Goal: Task Accomplishment & Management: Manage account settings

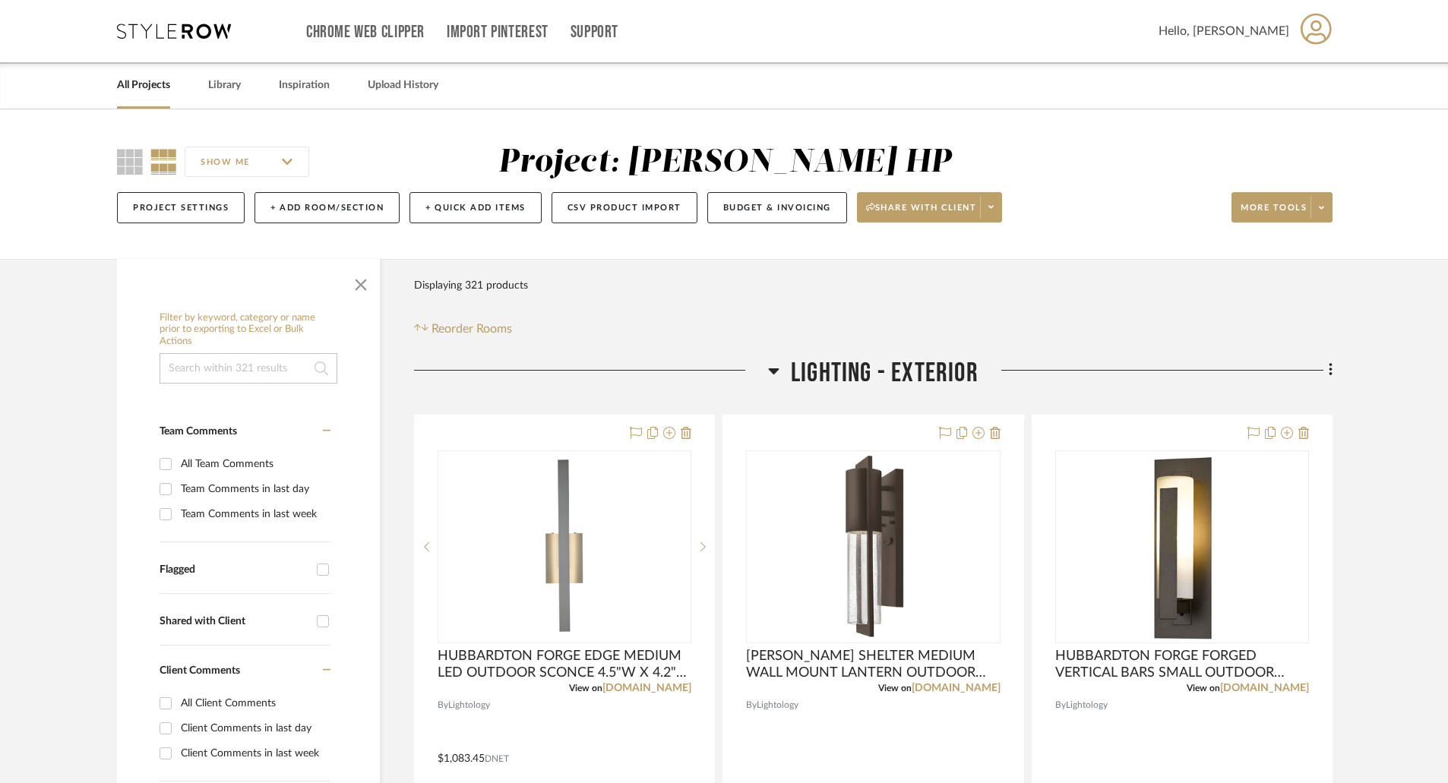
click at [68, 177] on div "SHOW ME Project: Walder HP Project Settings + Add Room/Section + Quick Add Item…" at bounding box center [724, 184] width 1448 height 150
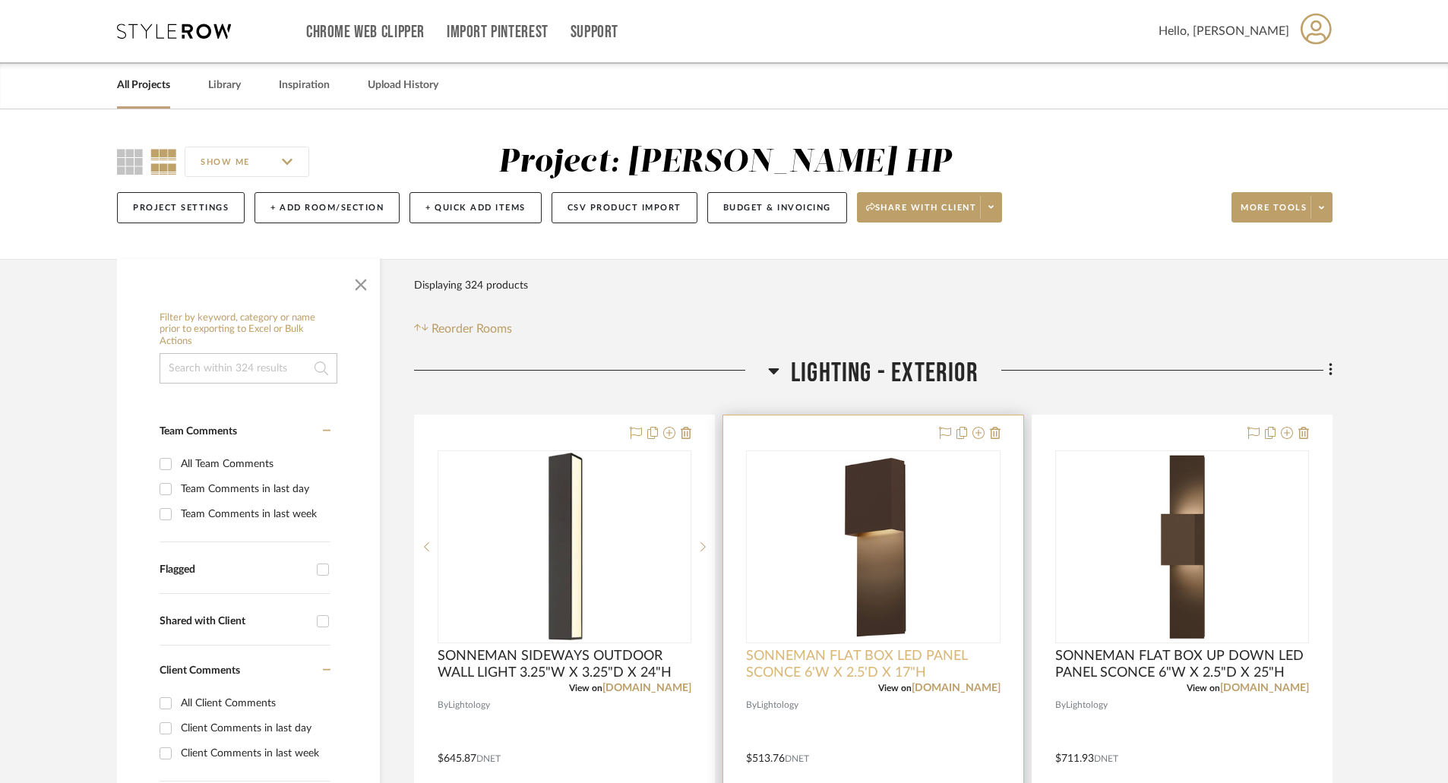
click at [849, 653] on span "SONNEMAN FLAT BOX LED PANEL SCONCE 6'W X 2.5'D X 17"H" at bounding box center [873, 664] width 254 height 33
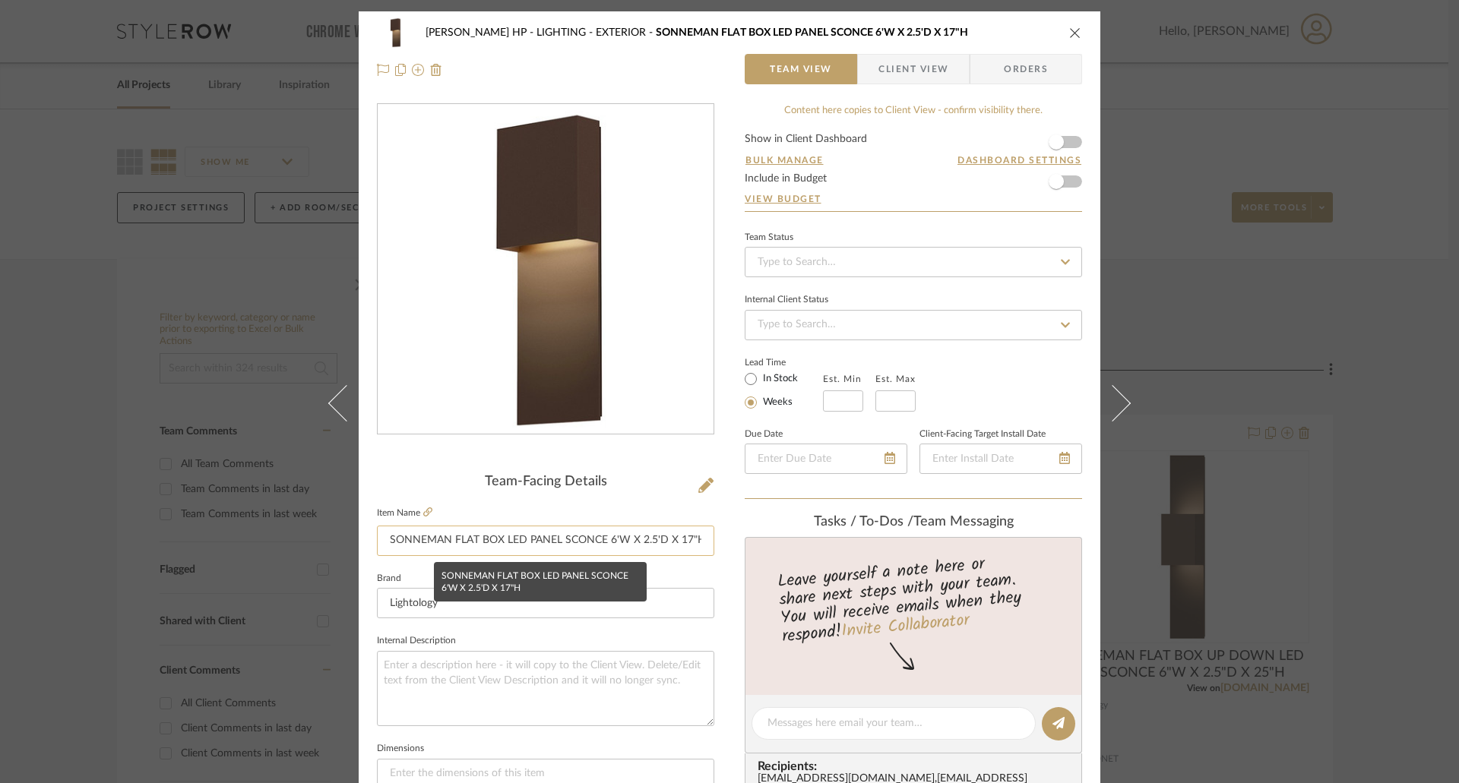
click at [502, 540] on input "SONNEMAN FLAT BOX LED PANEL SCONCE 6'W X 2.5'D X 17"H" at bounding box center [545, 541] width 337 height 30
type input "SONNEMAN FLAT BOX OUTDOOR LED PANEL SCONCE 6'W X 2.5'D X 17"H"
click at [1069, 27] on icon "close" at bounding box center [1075, 33] width 12 height 12
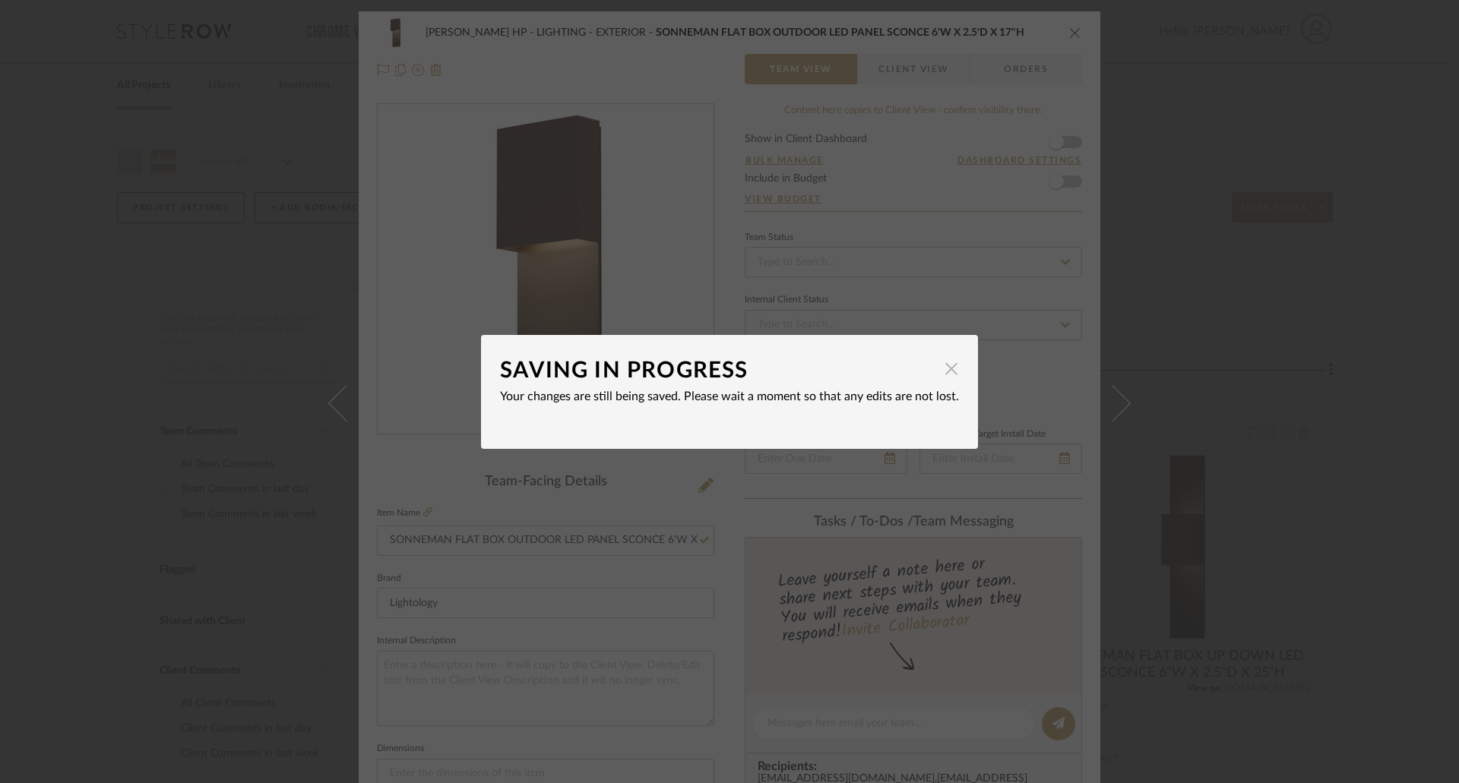
click at [952, 375] on span "button" at bounding box center [951, 369] width 30 height 30
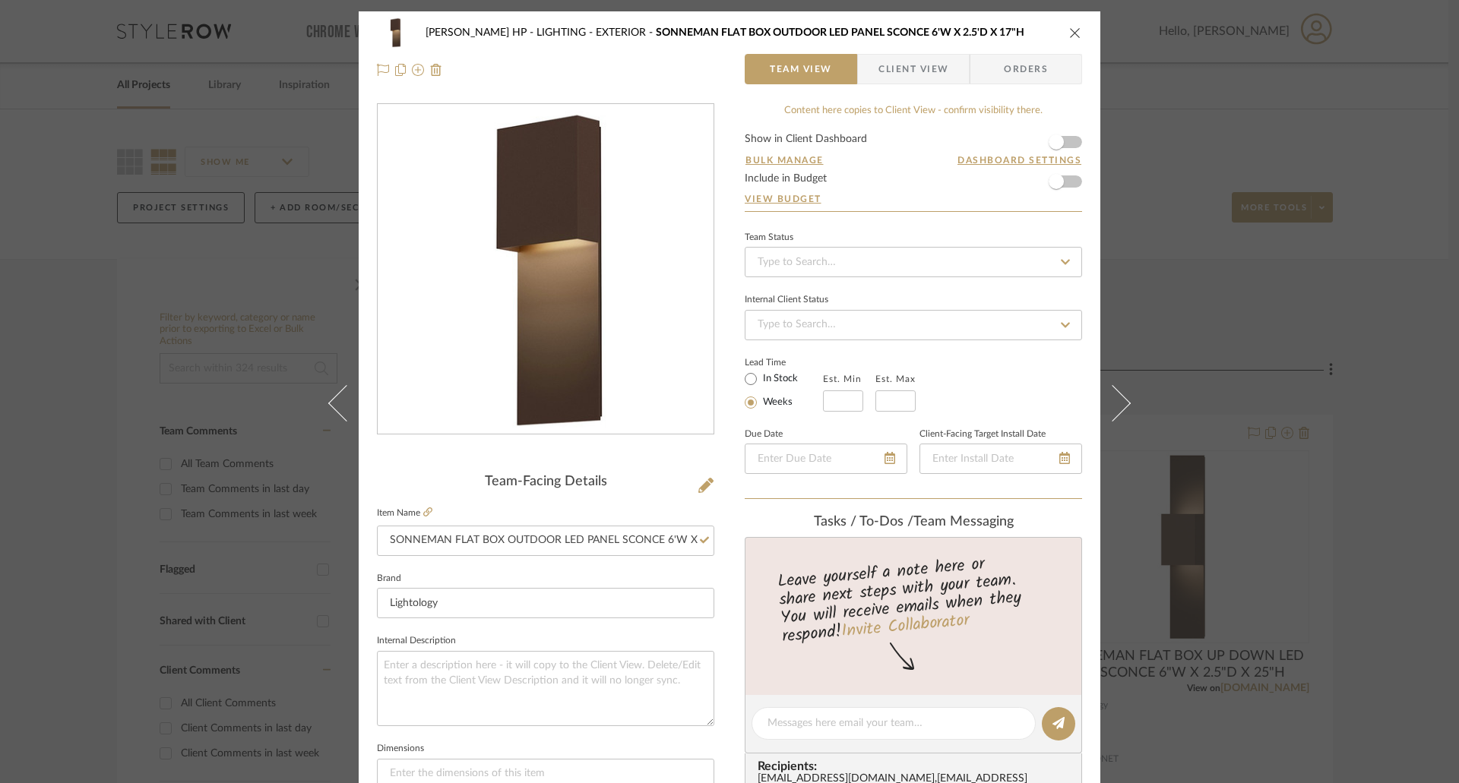
click at [1069, 37] on icon "close" at bounding box center [1075, 33] width 12 height 12
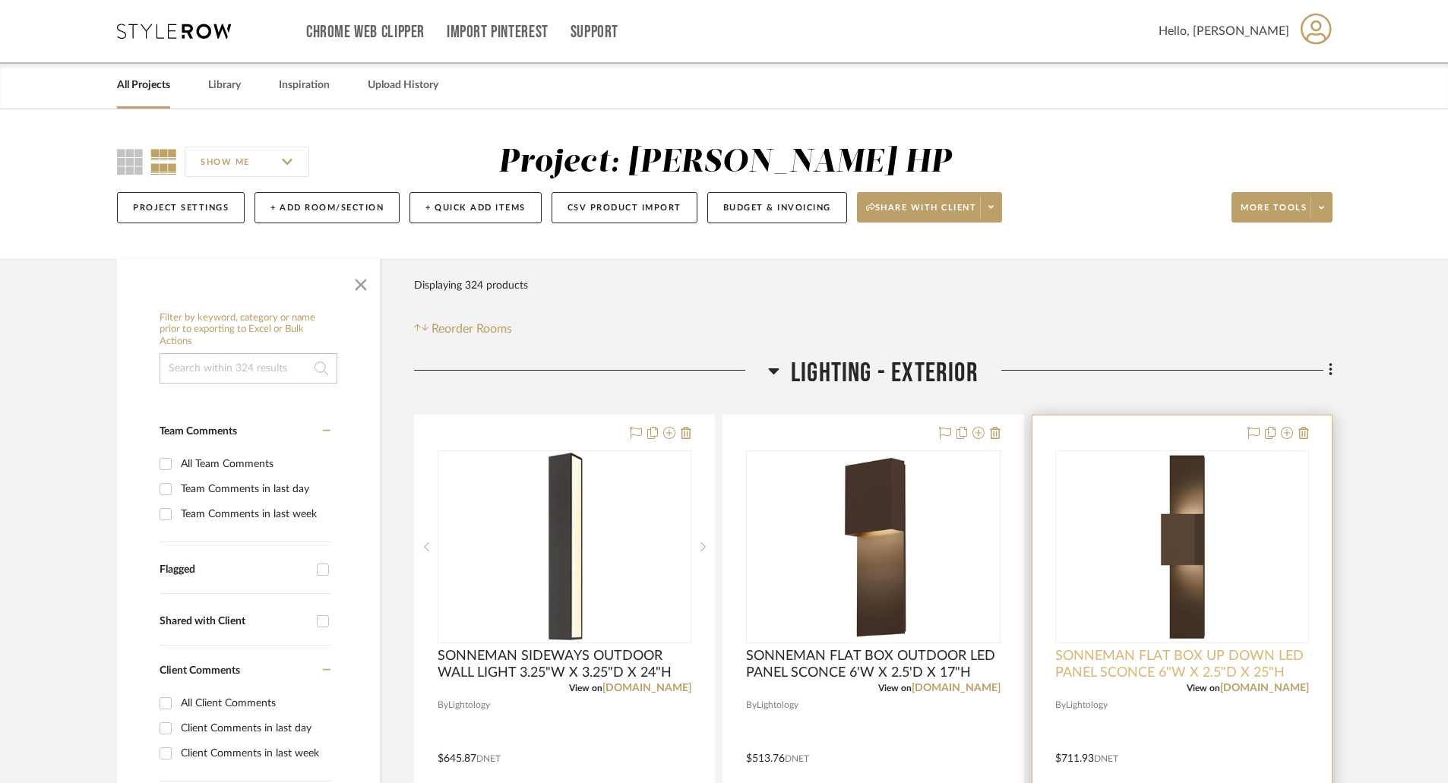
click at [1124, 669] on span "SONNEMAN FLAT BOX UP DOWN LED PANEL SCONCE 6"W X 2.5"D X 25"H" at bounding box center [1182, 664] width 254 height 33
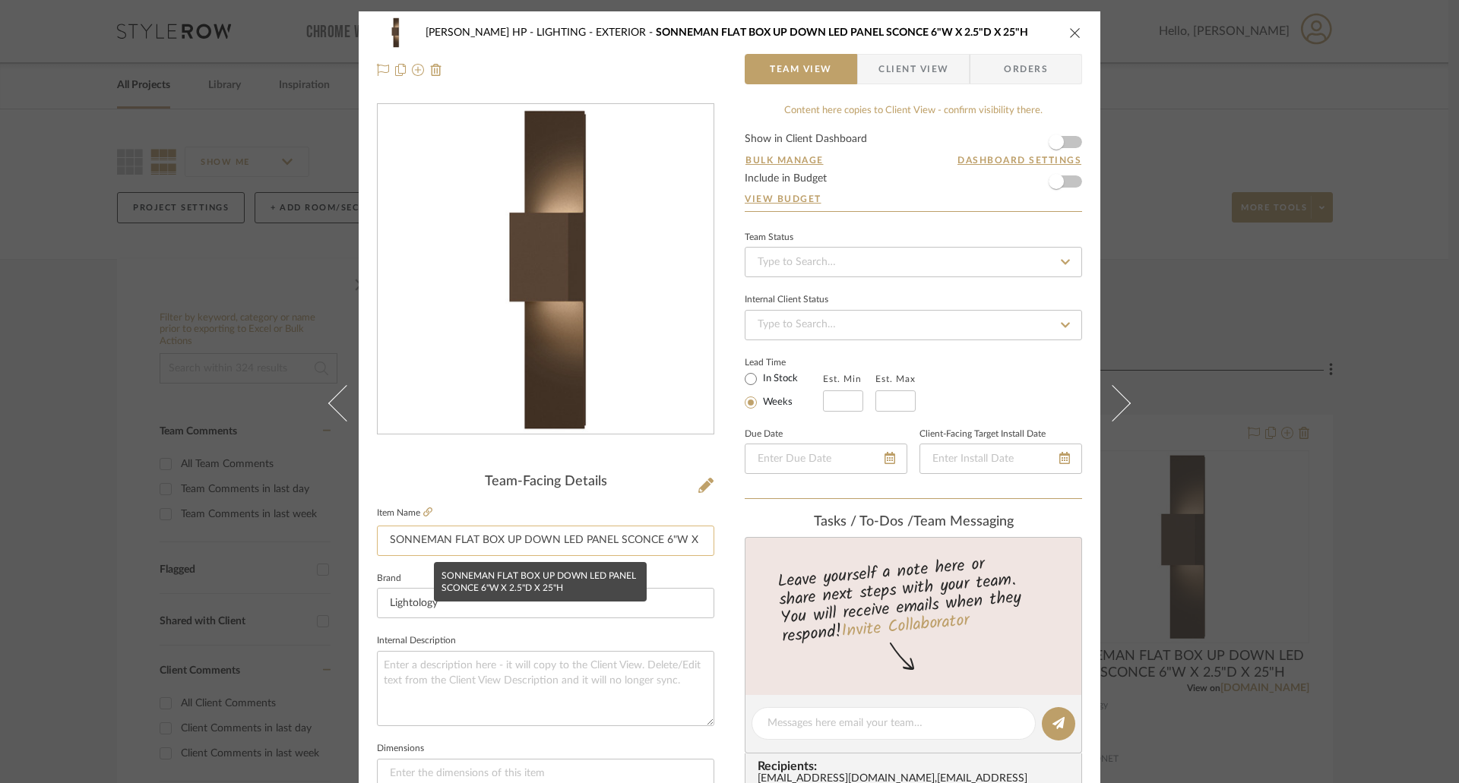
click at [557, 539] on input "SONNEMAN FLAT BOX UP DOWN LED PANEL SCONCE 6"W X 2.5"D X 25"H" at bounding box center [545, 541] width 337 height 30
type input "SONNEMAN FLAT BOX UP DOWN OUTDOOR LED PANEL SCONCE 6"W X 2.5"D X 25"H"
click at [1074, 27] on icon "close" at bounding box center [1075, 33] width 12 height 12
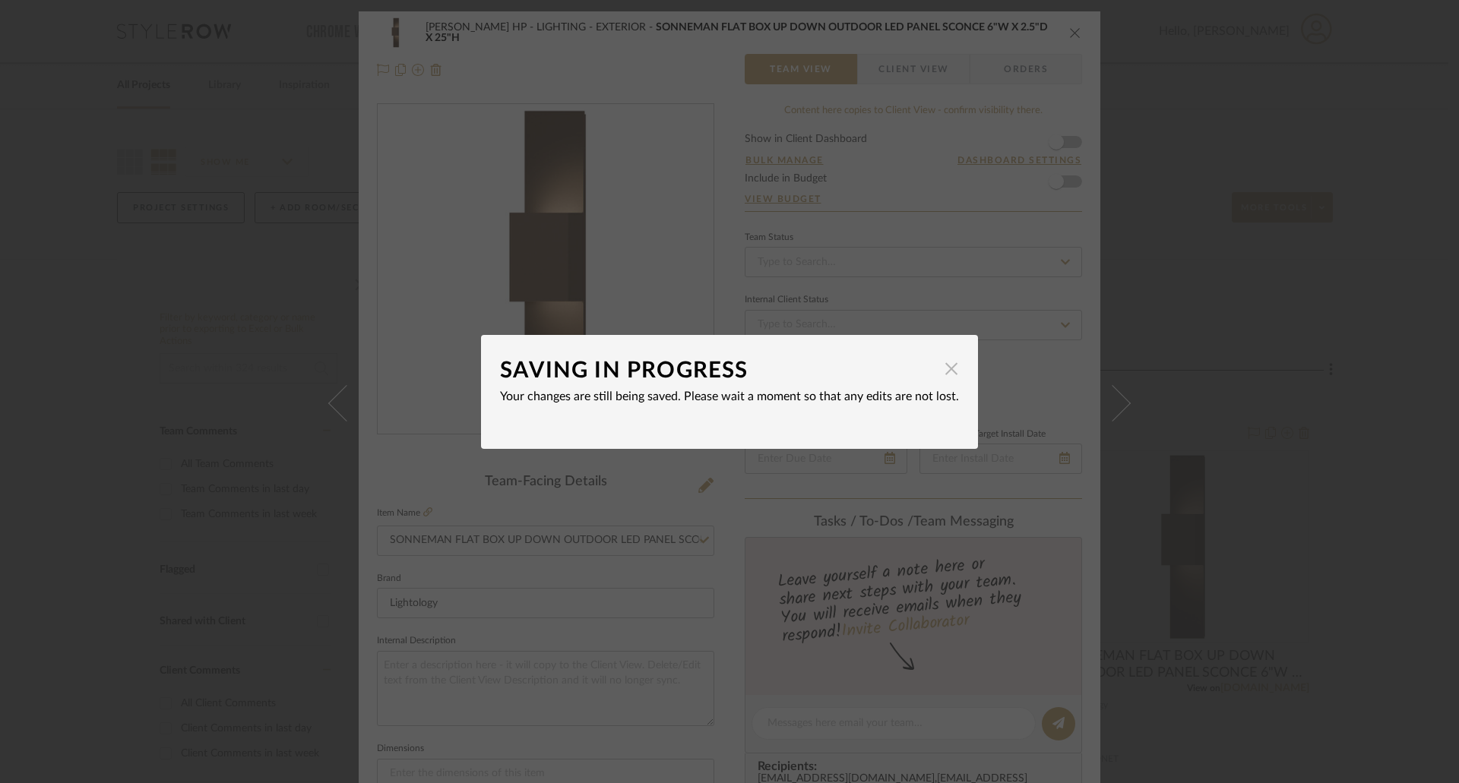
click at [943, 364] on span "button" at bounding box center [951, 369] width 30 height 30
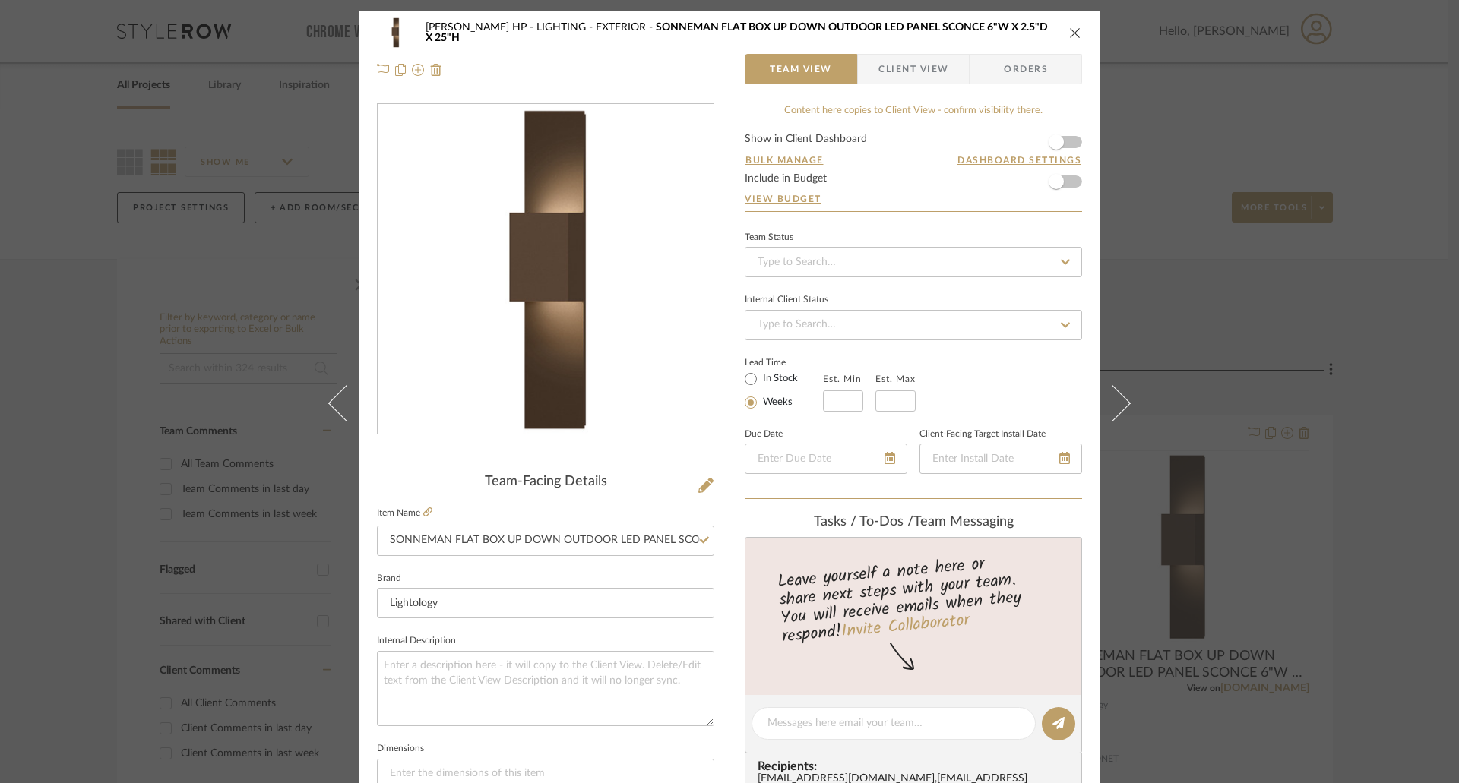
click at [1069, 33] on icon "close" at bounding box center [1075, 33] width 12 height 12
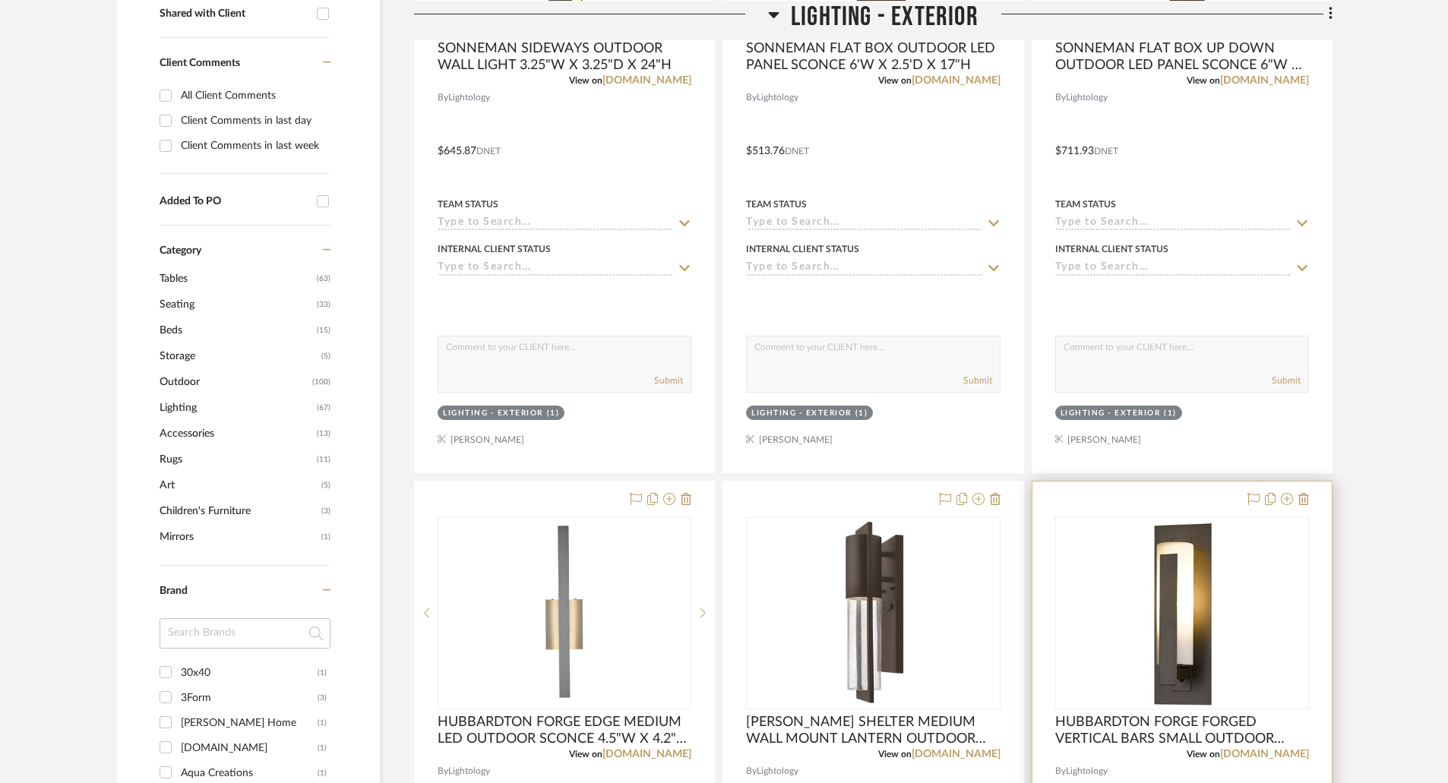
scroll to position [988, 0]
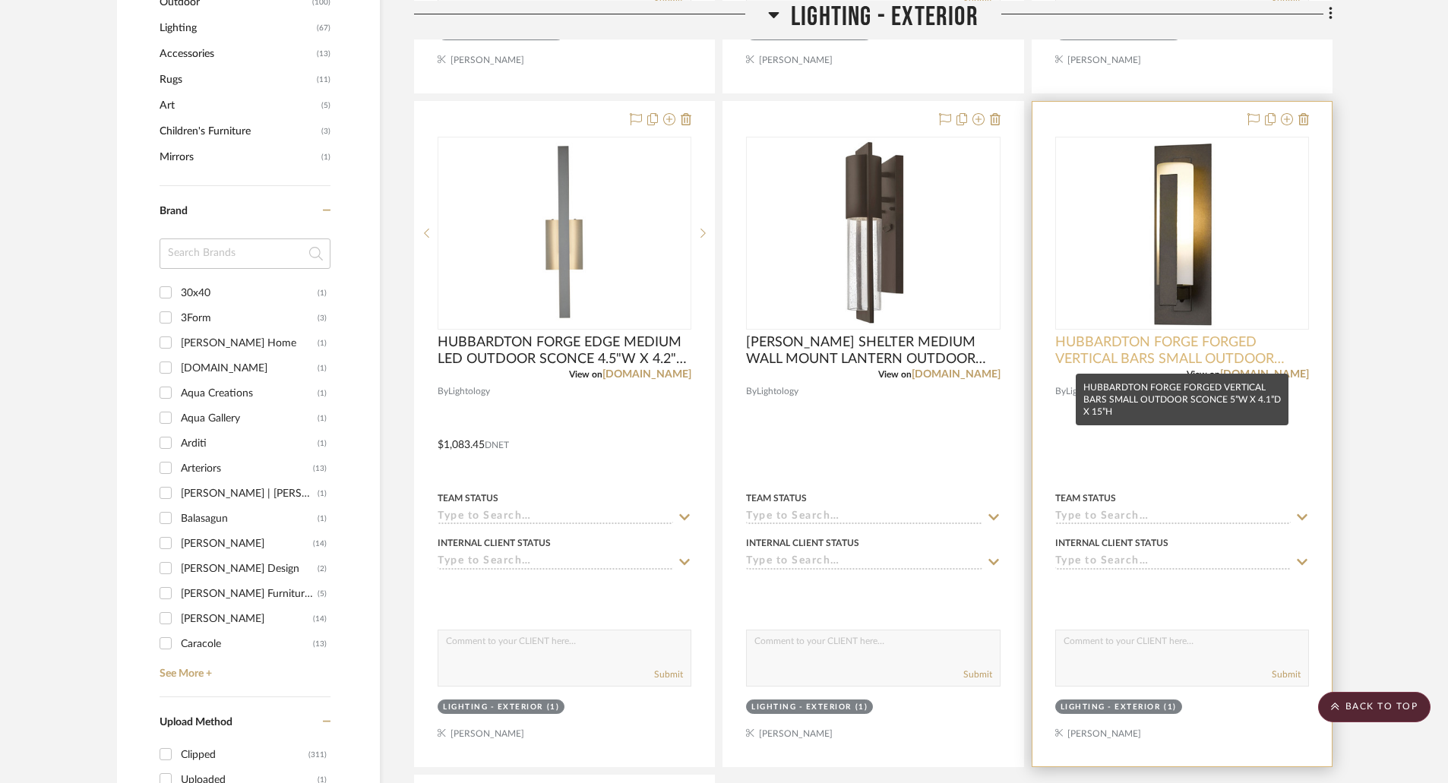
click at [1193, 355] on span "HUBBARDTON FORGE FORGED VERTICAL BARS SMALL OUTDOOR SCONCE 5”W X 4.1”D X 15”H" at bounding box center [1182, 350] width 254 height 33
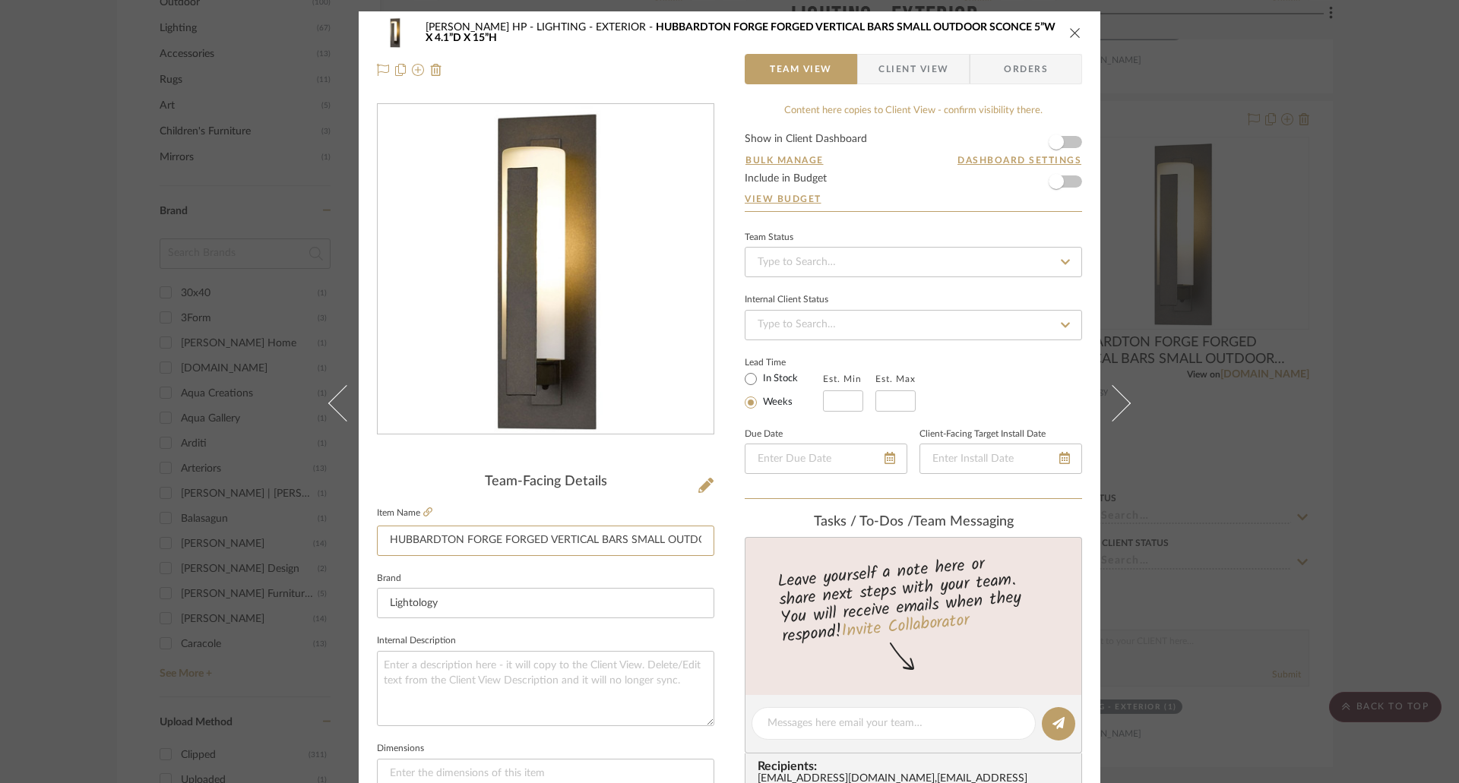
scroll to position [0, 164]
drag, startPoint x: 542, startPoint y: 533, endPoint x: 724, endPoint y: 534, distance: 181.6
click at [724, 534] on div "Walder HP LIGHTING - EXTERIOR HUBBARDTON FORGE FORGED VERTICAL BARS SMALL OUTDO…" at bounding box center [730, 712] width 742 height 1403
click at [1069, 30] on icon "close" at bounding box center [1075, 33] width 12 height 12
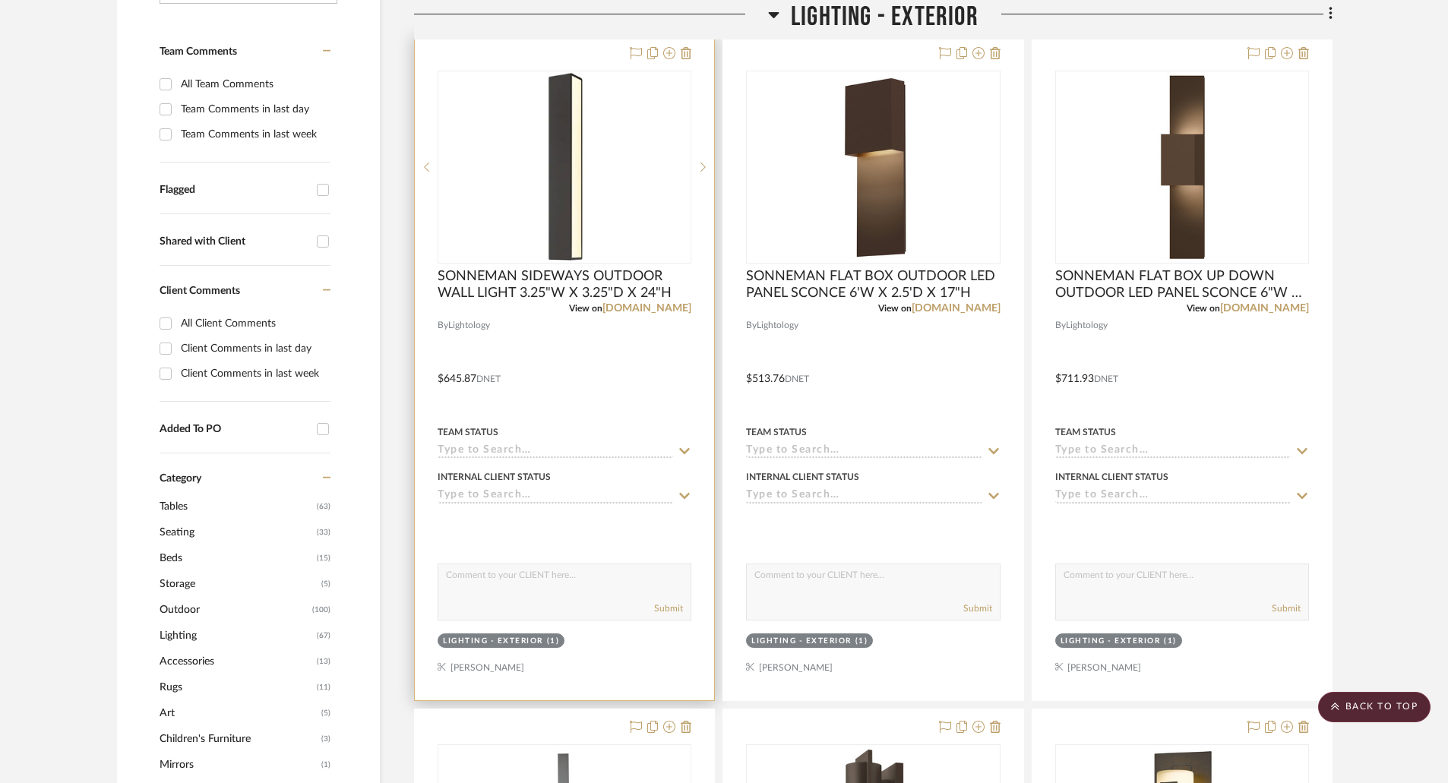
scroll to position [152, 0]
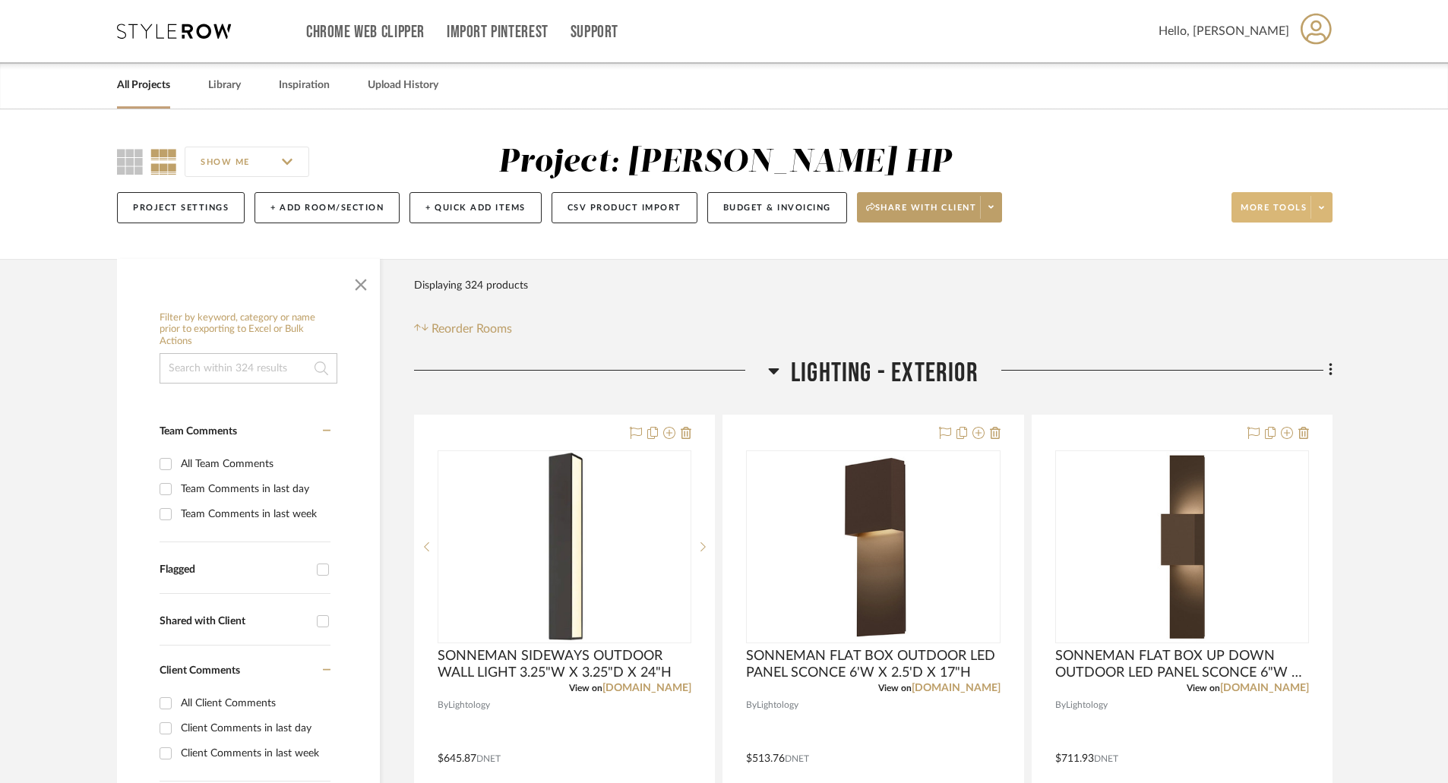
click at [1322, 210] on icon at bounding box center [1321, 208] width 5 height 8
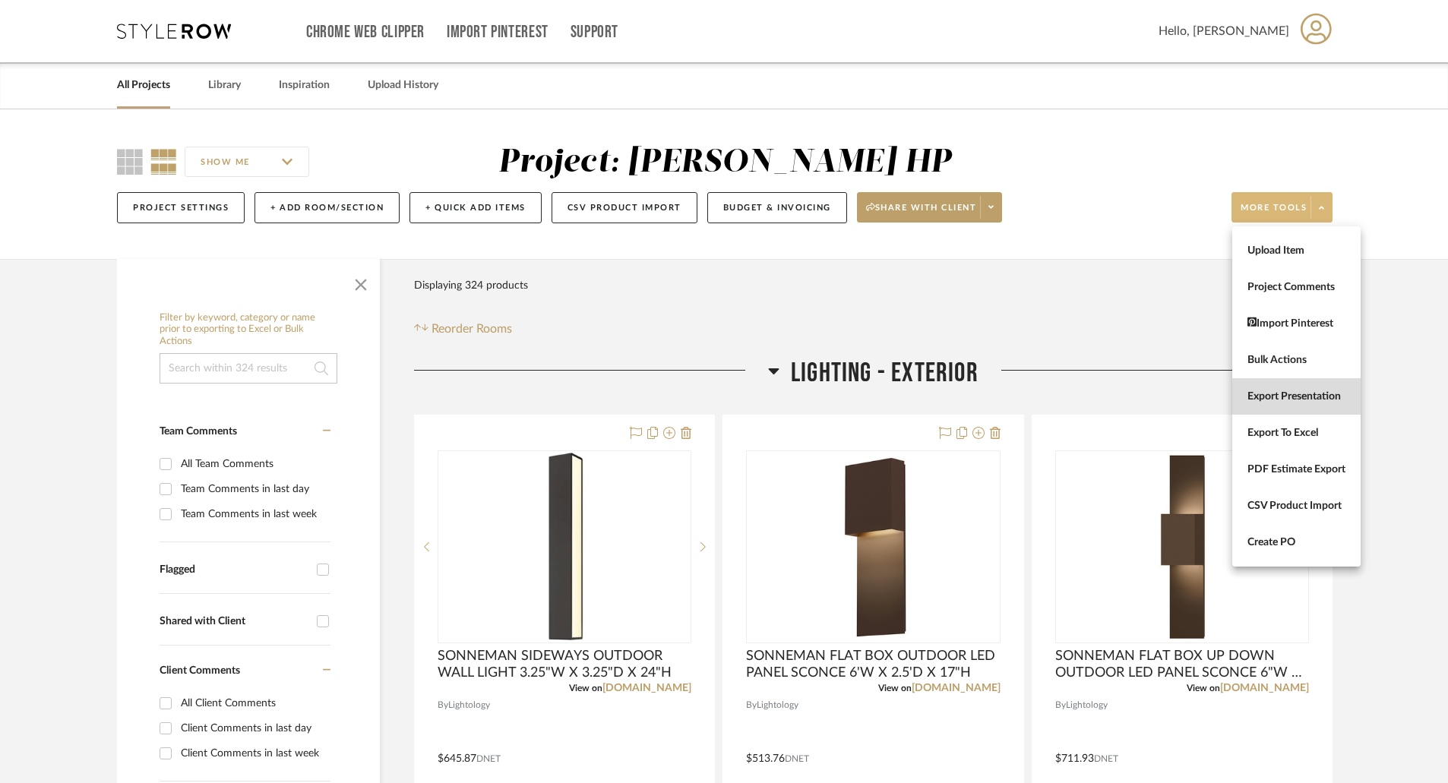
click at [1297, 391] on span "Export Presentation" at bounding box center [1297, 397] width 98 height 13
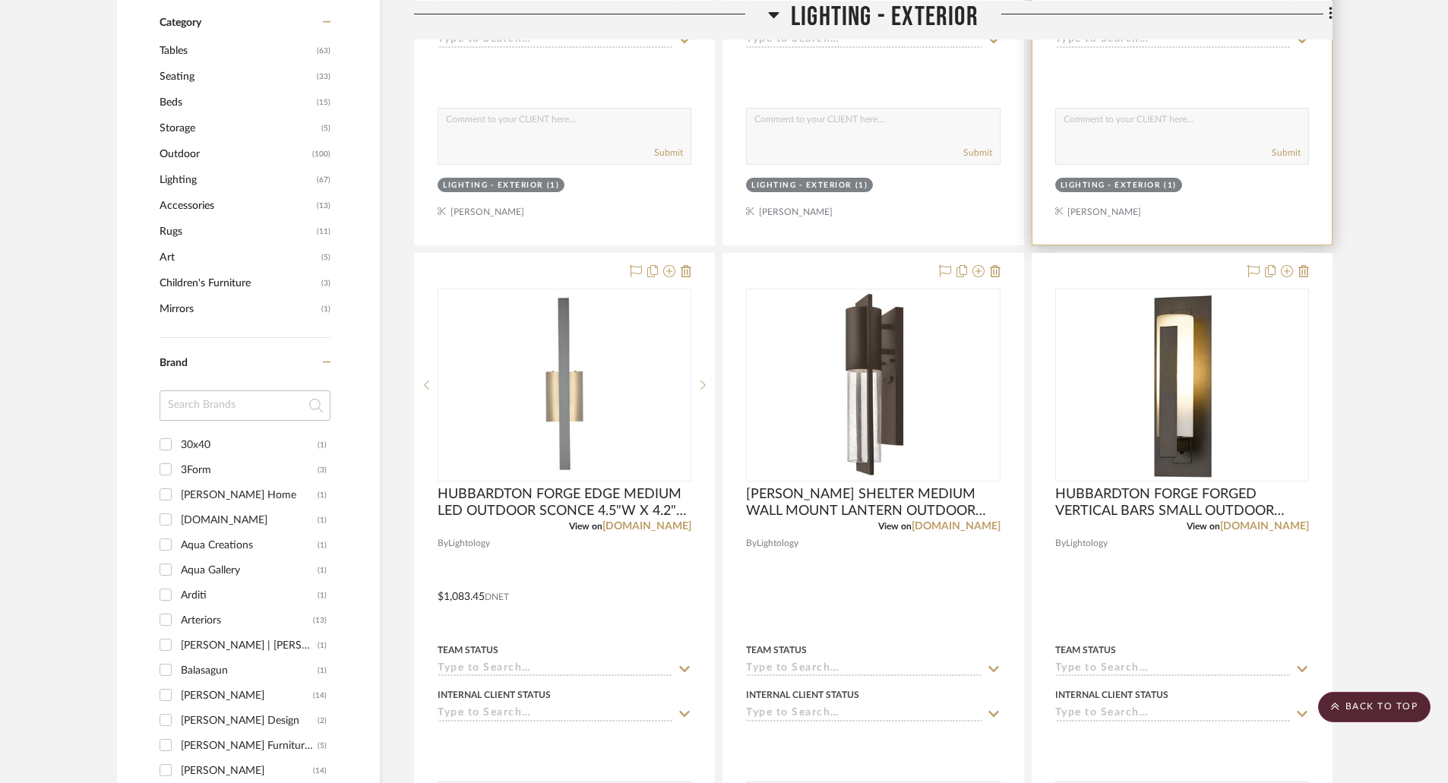
scroll to position [912, 0]
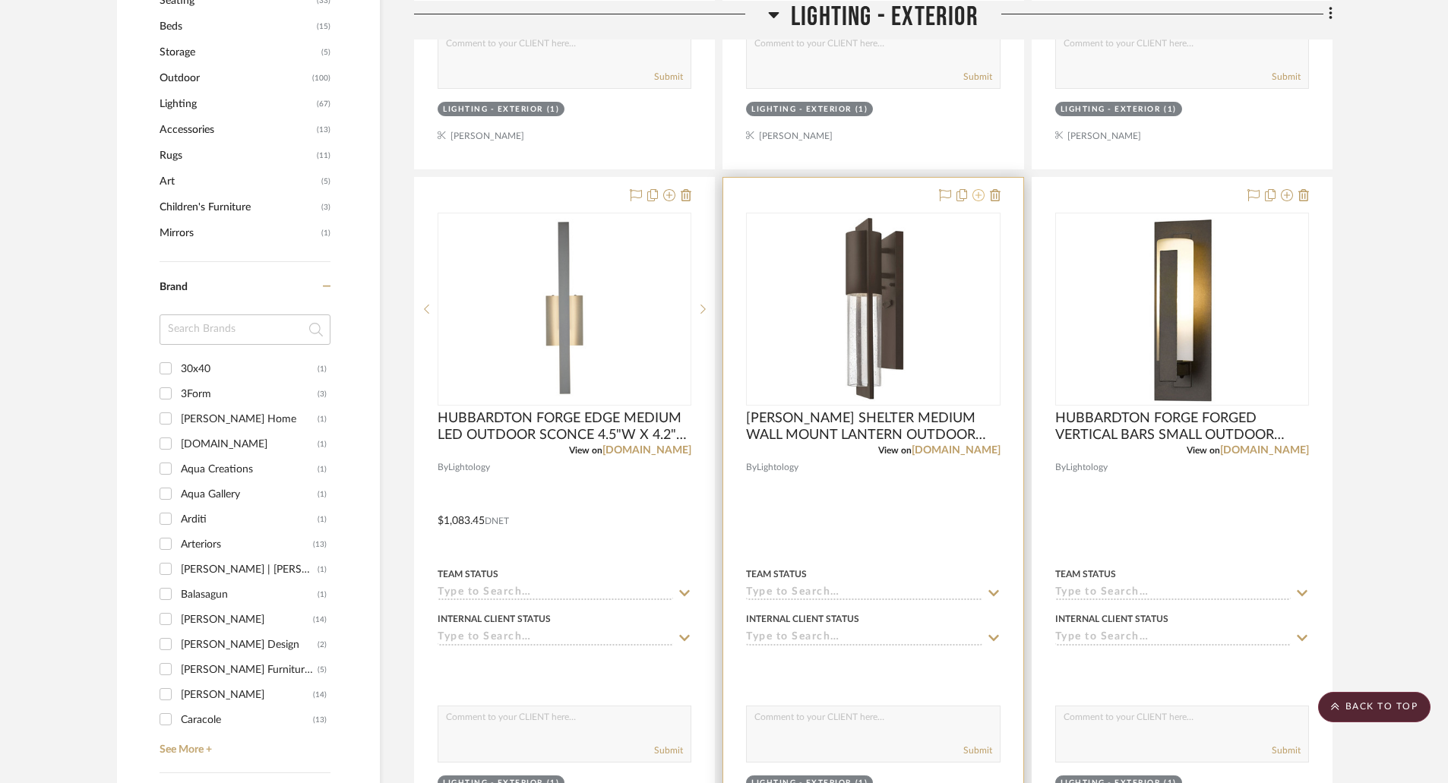
click at [976, 200] on icon at bounding box center [978, 195] width 12 height 12
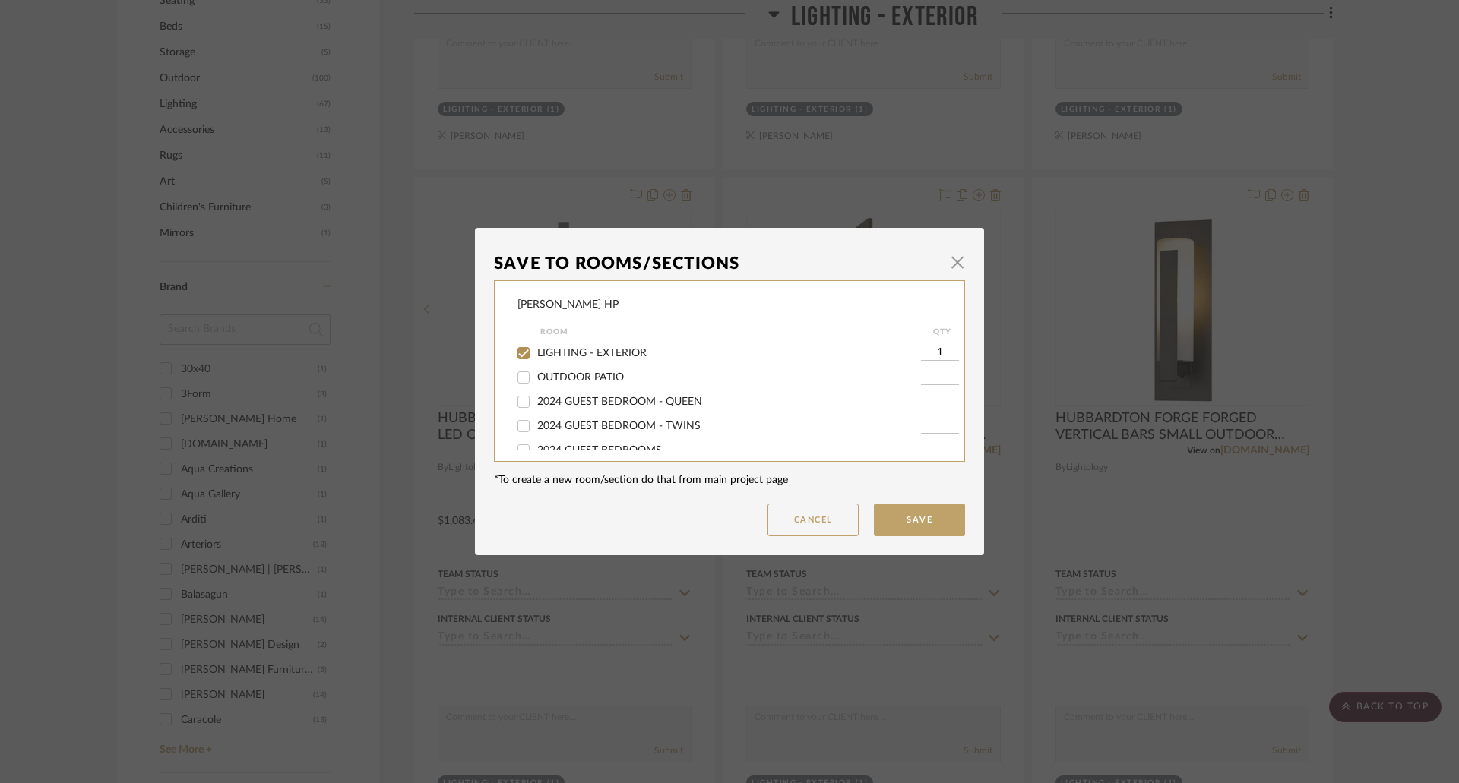
drag, startPoint x: 552, startPoint y: 348, endPoint x: 855, endPoint y: 454, distance: 321.7
click at [564, 352] on span "LIGHTING - EXTERIOR" at bounding box center [591, 353] width 109 height 11
click at [515, 355] on input "LIGHTING - EXTERIOR" at bounding box center [523, 353] width 24 height 24
checkbox input "false"
click at [920, 527] on button "Save" at bounding box center [919, 520] width 91 height 33
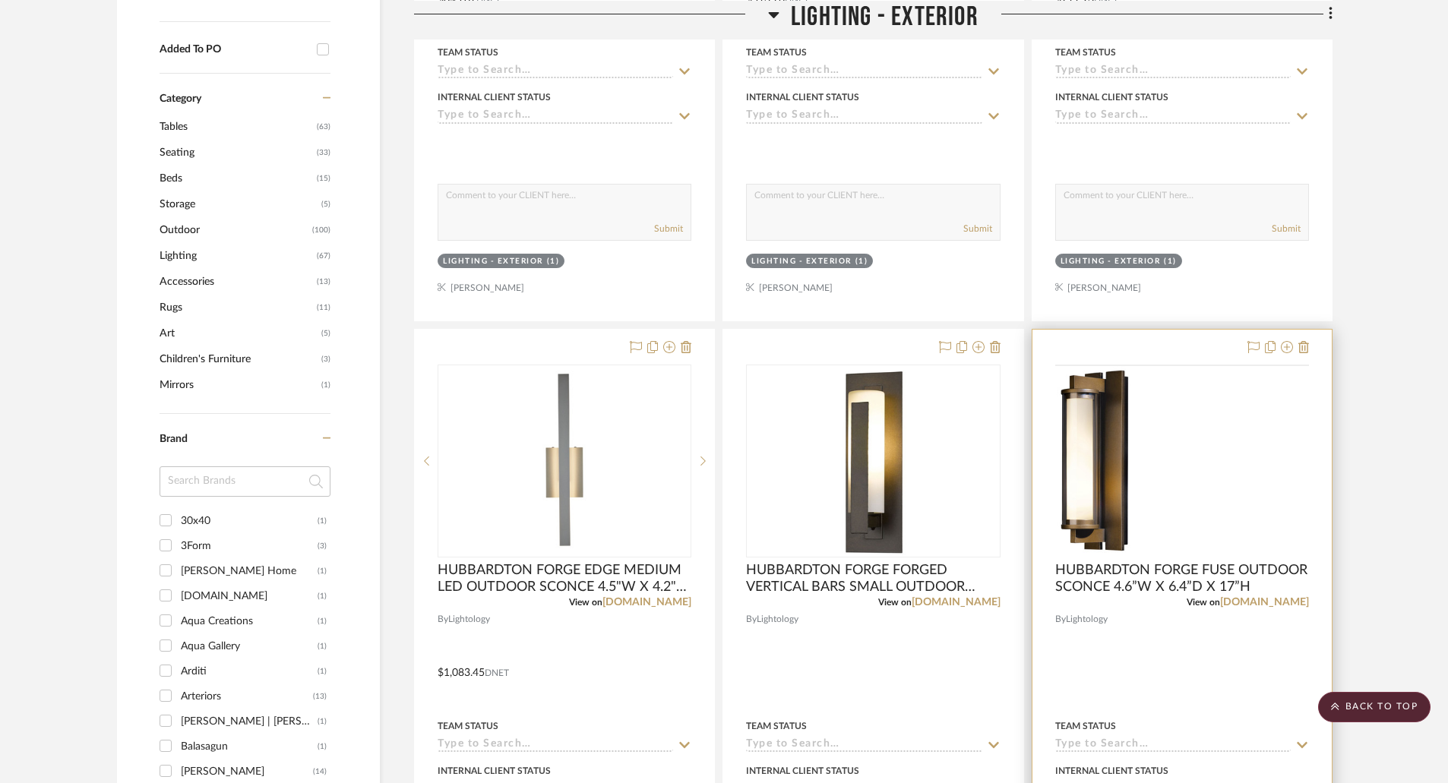
scroll to position [912, 0]
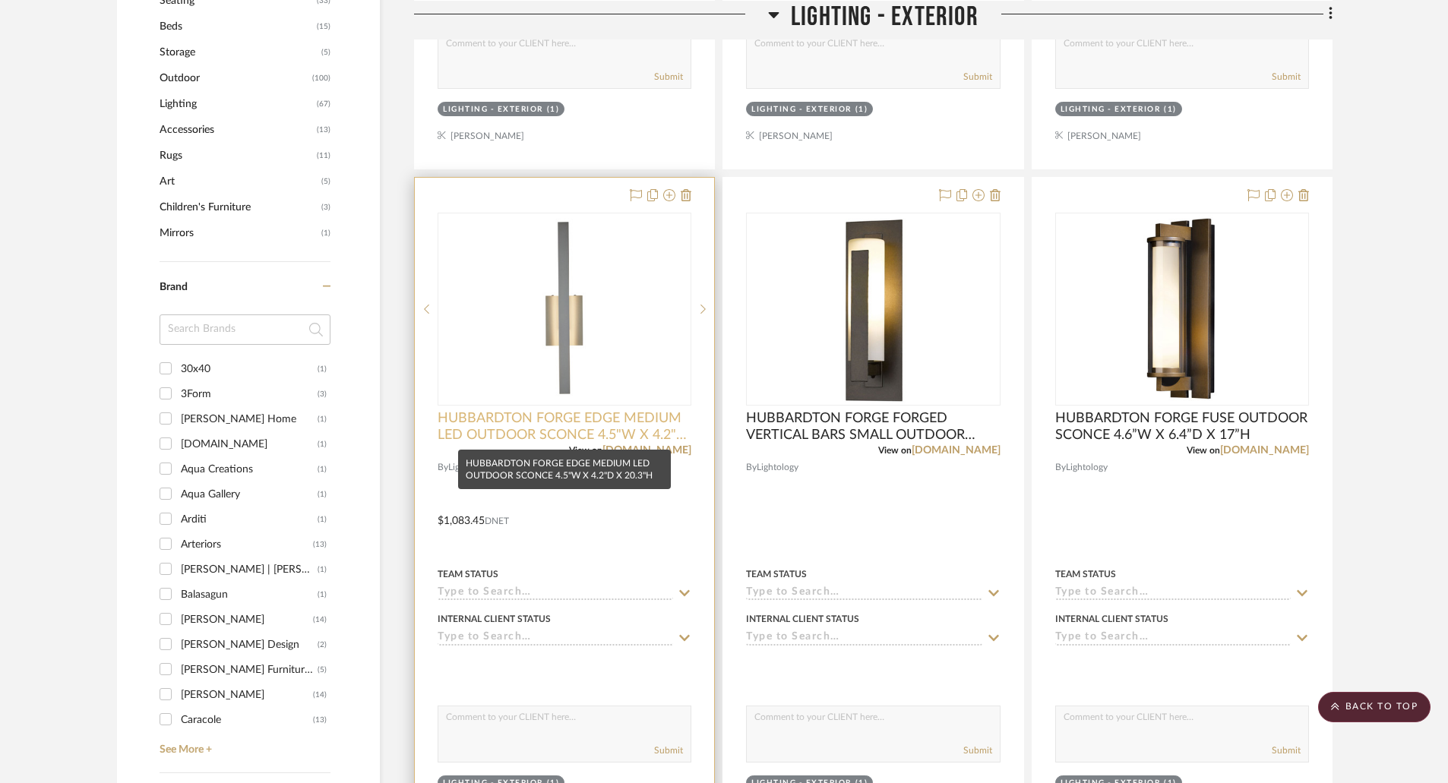
click at [634, 417] on span "HUBBARDTON FORGE EDGE MEDIUM LED OUTDOOR SCONCE 4.5"W X 4.2"D X 20.3"H" at bounding box center [565, 426] width 254 height 33
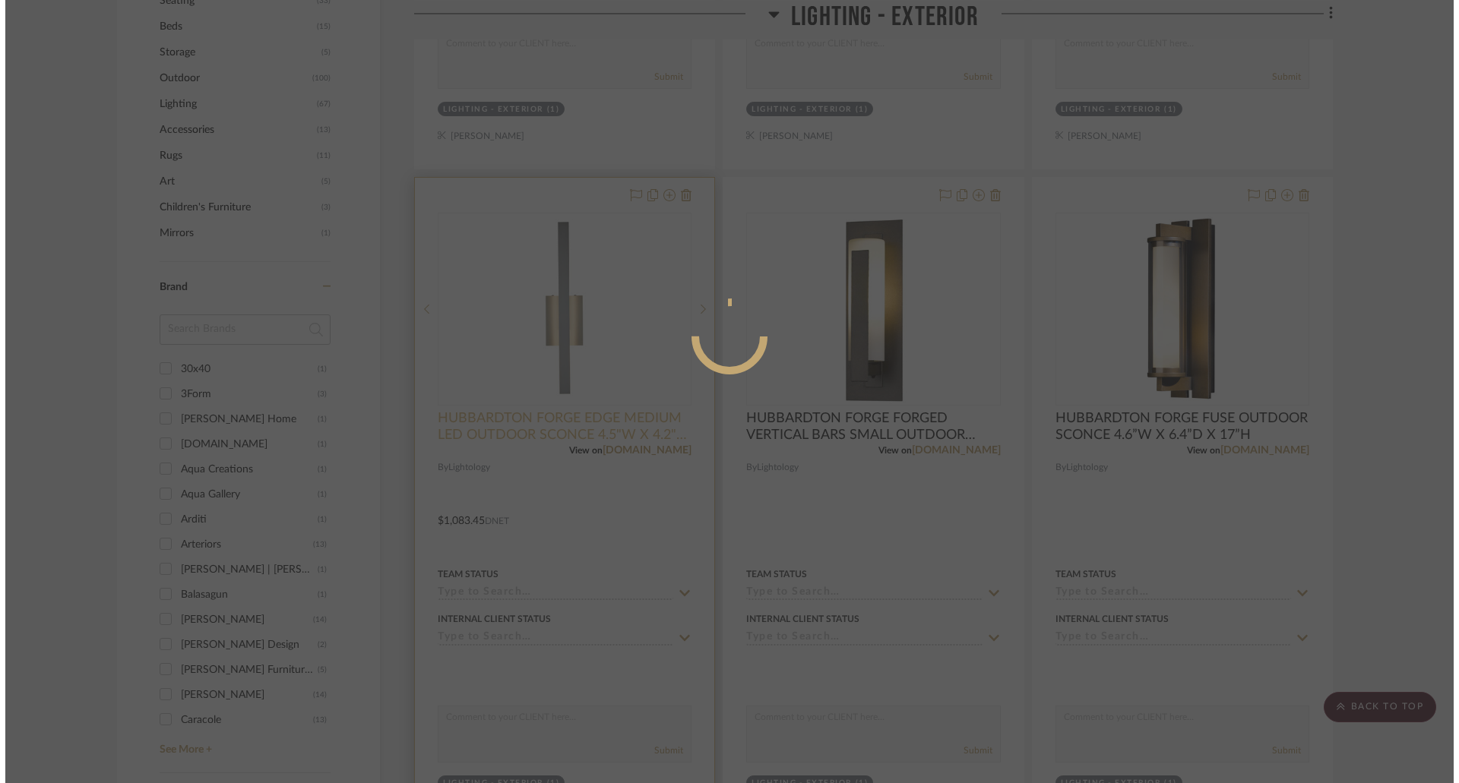
scroll to position [0, 0]
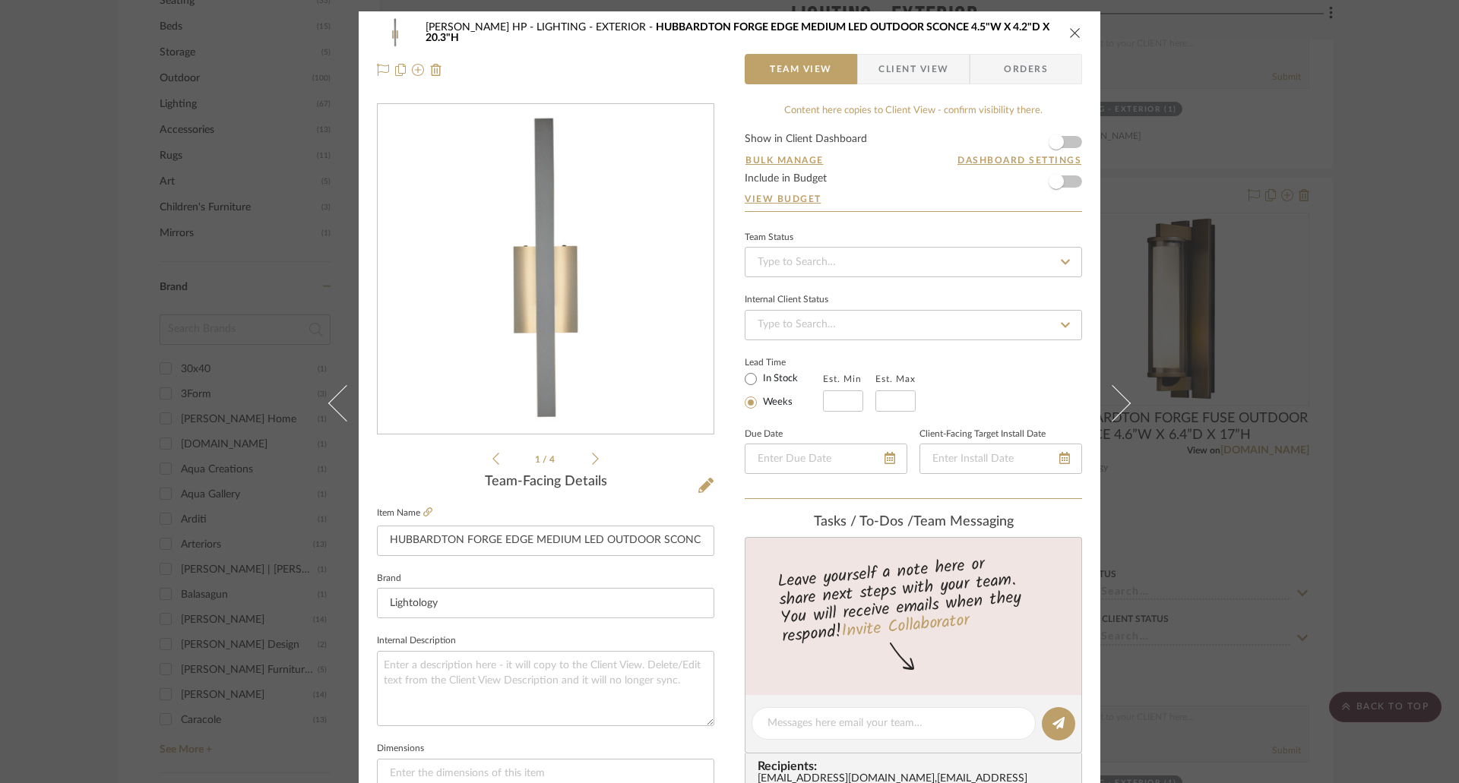
click at [584, 461] on li "1 / 4" at bounding box center [545, 459] width 93 height 18
click at [592, 458] on icon at bounding box center [595, 459] width 7 height 14
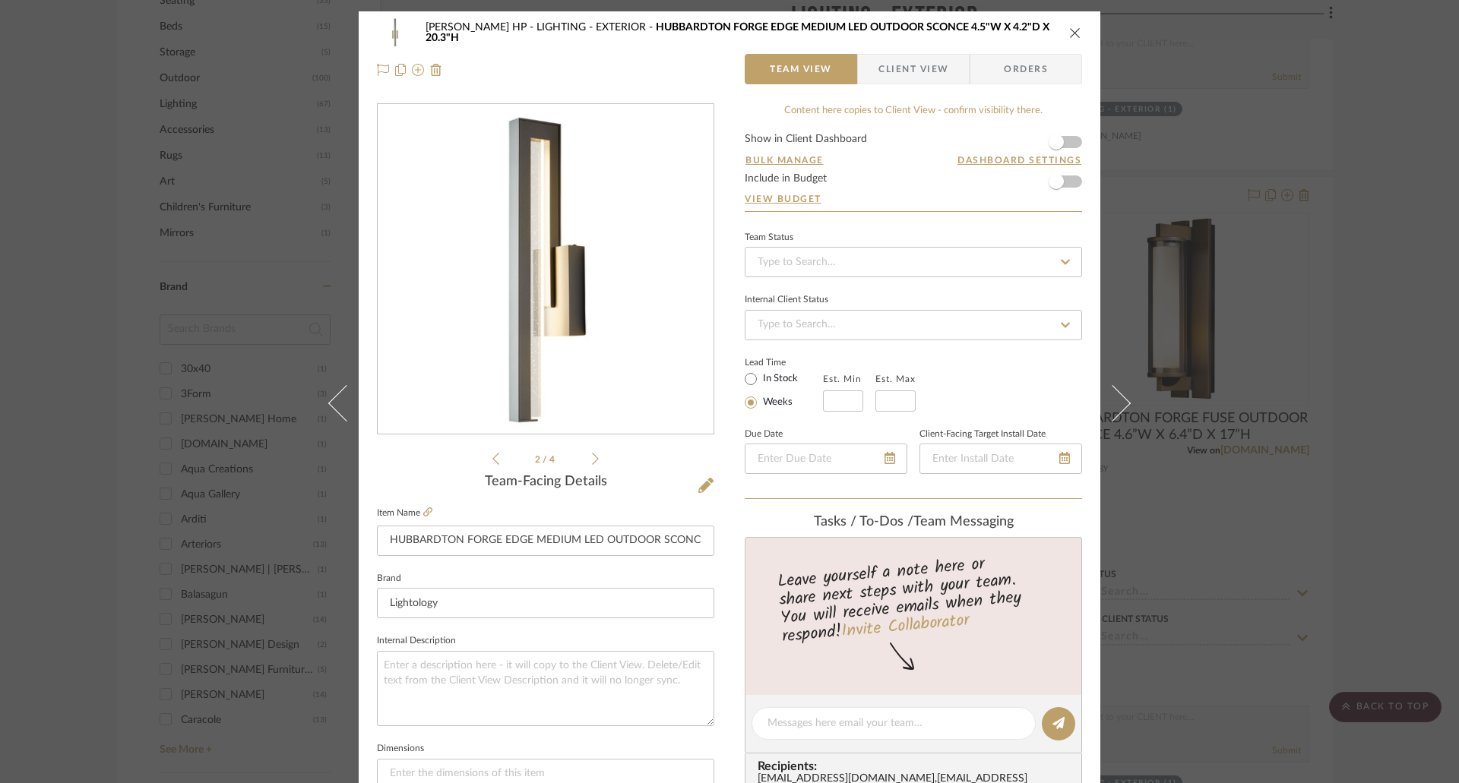
click at [592, 458] on icon at bounding box center [595, 459] width 7 height 14
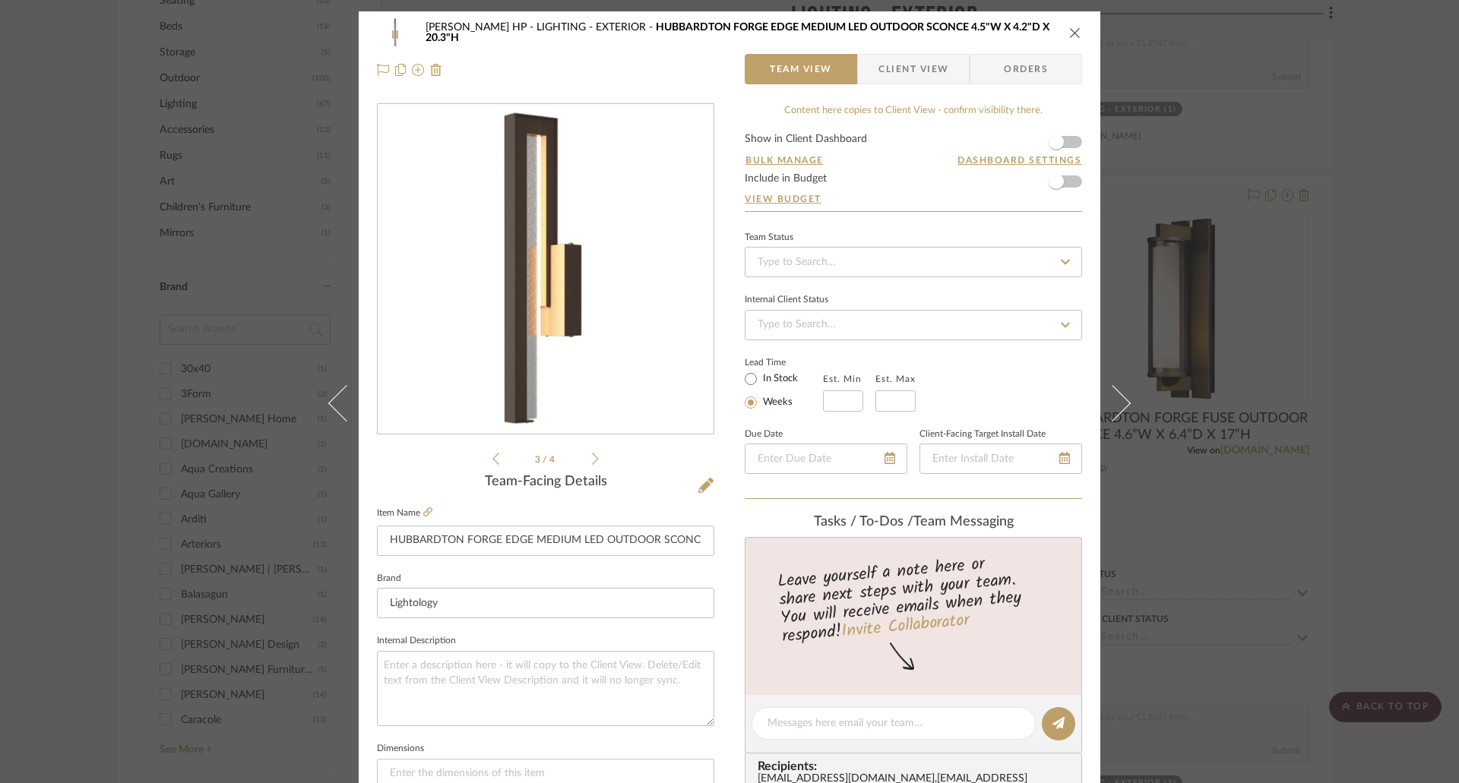
click at [597, 460] on div "3 / 4" at bounding box center [545, 285] width 337 height 365
click at [592, 460] on icon at bounding box center [595, 459] width 7 height 14
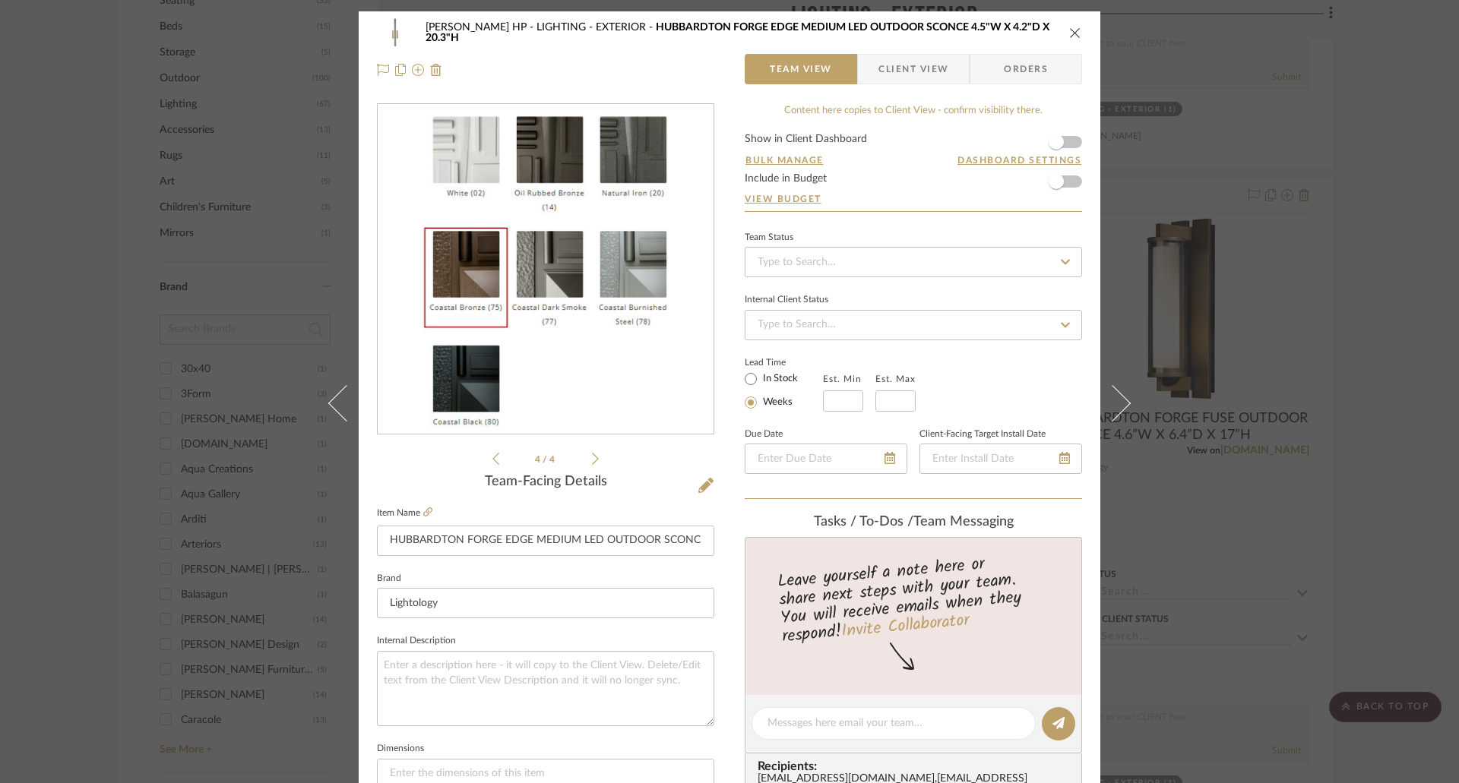
click at [492, 457] on icon at bounding box center [495, 459] width 7 height 12
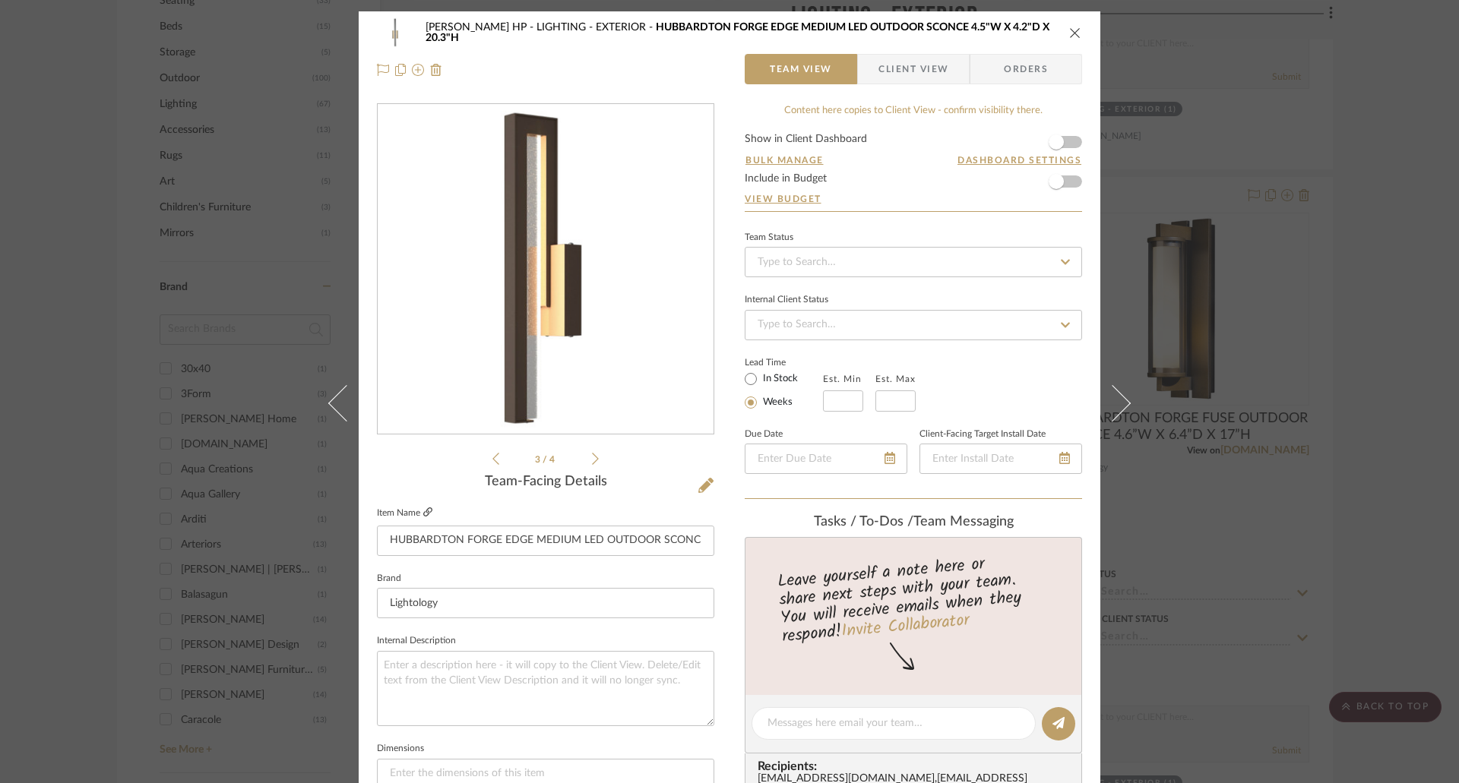
click at [423, 514] on icon at bounding box center [427, 512] width 9 height 9
click at [423, 508] on icon at bounding box center [427, 512] width 9 height 9
click at [1069, 30] on icon "close" at bounding box center [1075, 33] width 12 height 12
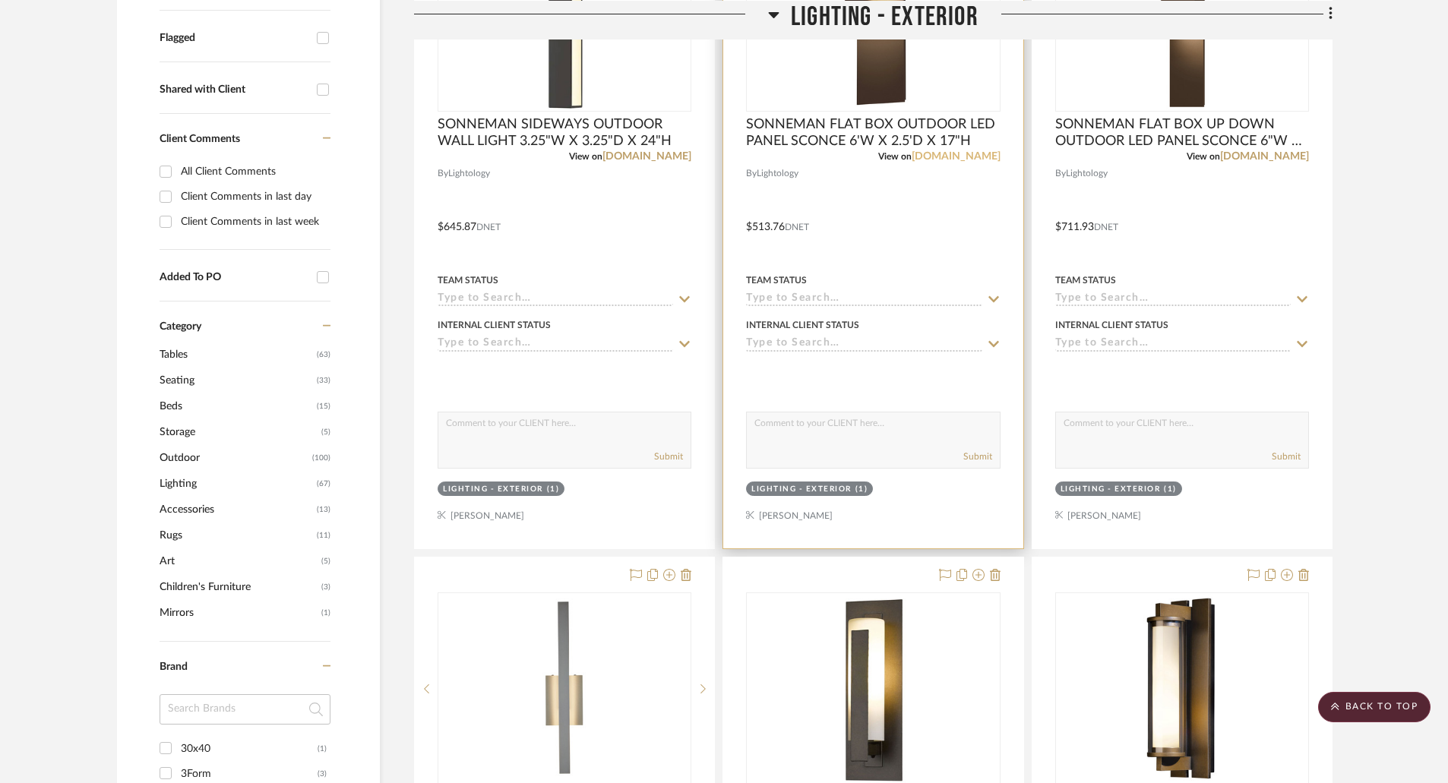
scroll to position [228, 0]
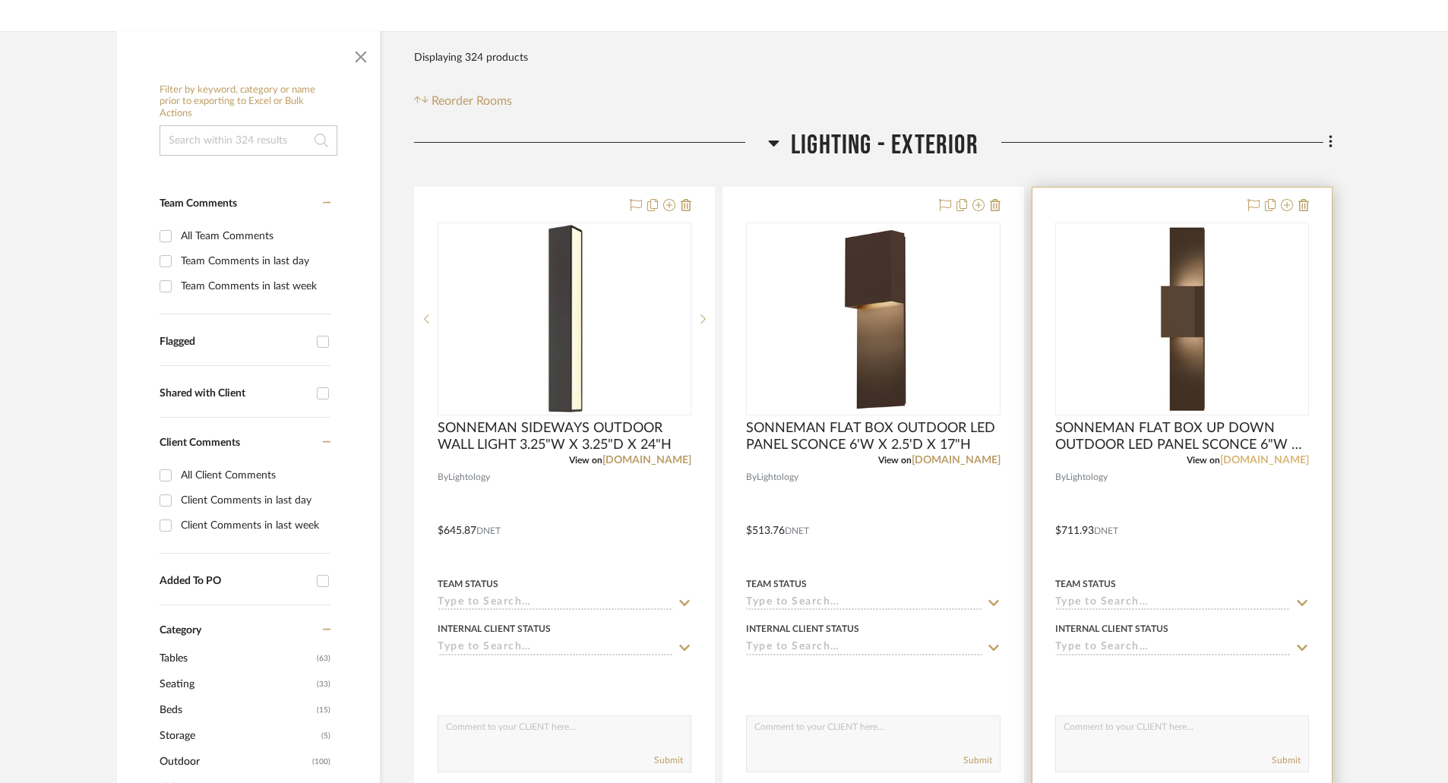
click at [1286, 460] on link "[DOMAIN_NAME]" at bounding box center [1264, 460] width 89 height 11
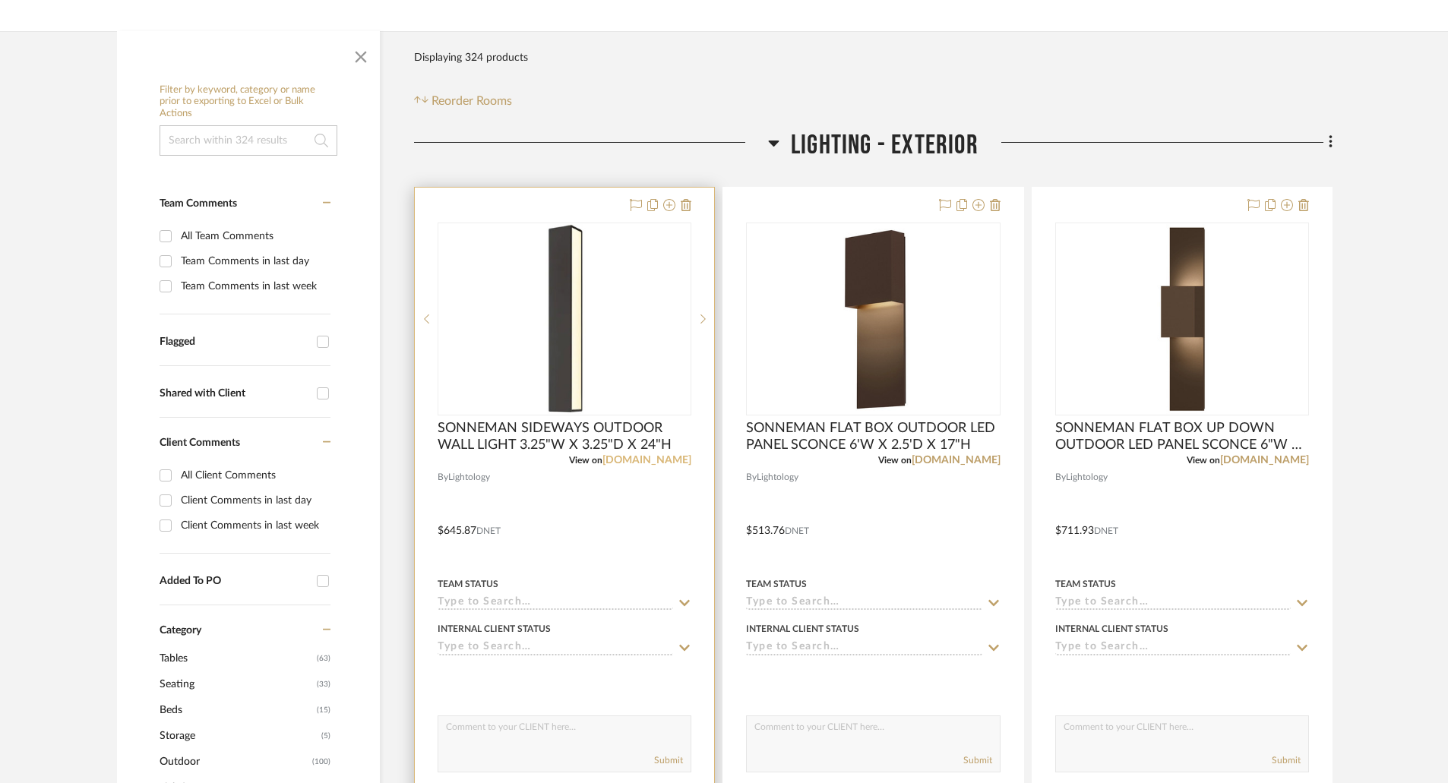
click at [659, 460] on link "[DOMAIN_NAME]" at bounding box center [646, 460] width 89 height 11
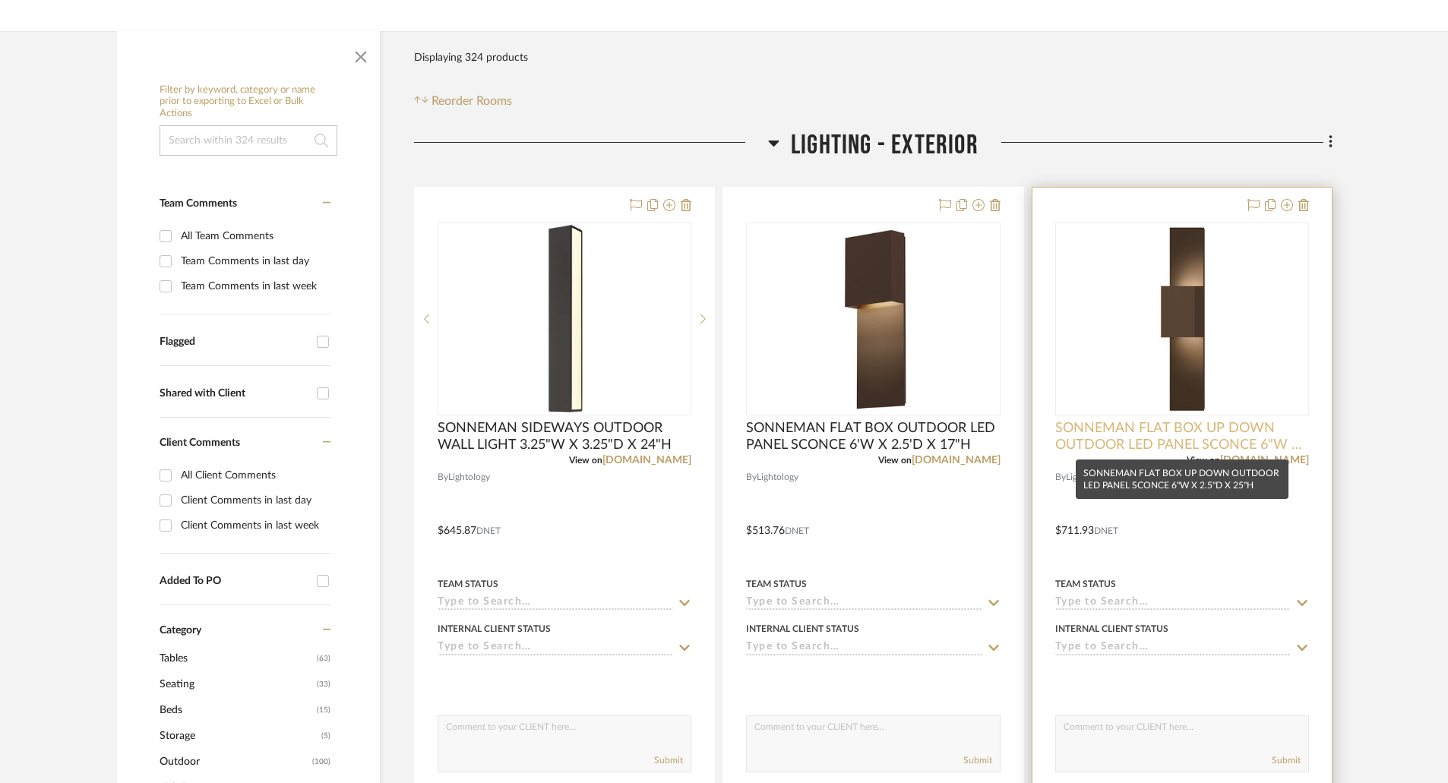
click at [1165, 440] on span "SONNEMAN FLAT BOX UP DOWN OUTDOOR LED PANEL SCONCE 6"W X 2.5"D X 25"H" at bounding box center [1182, 436] width 254 height 33
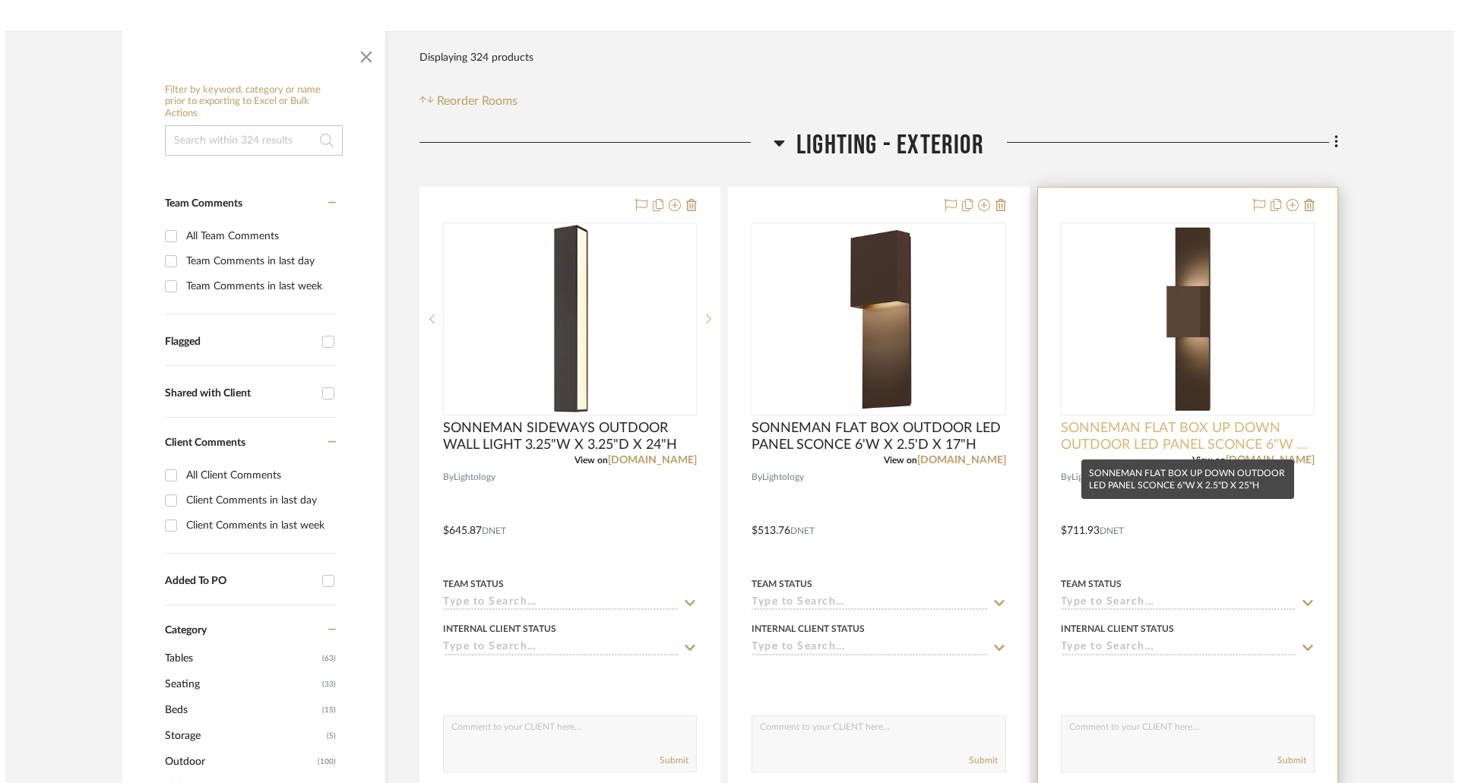
scroll to position [0, 0]
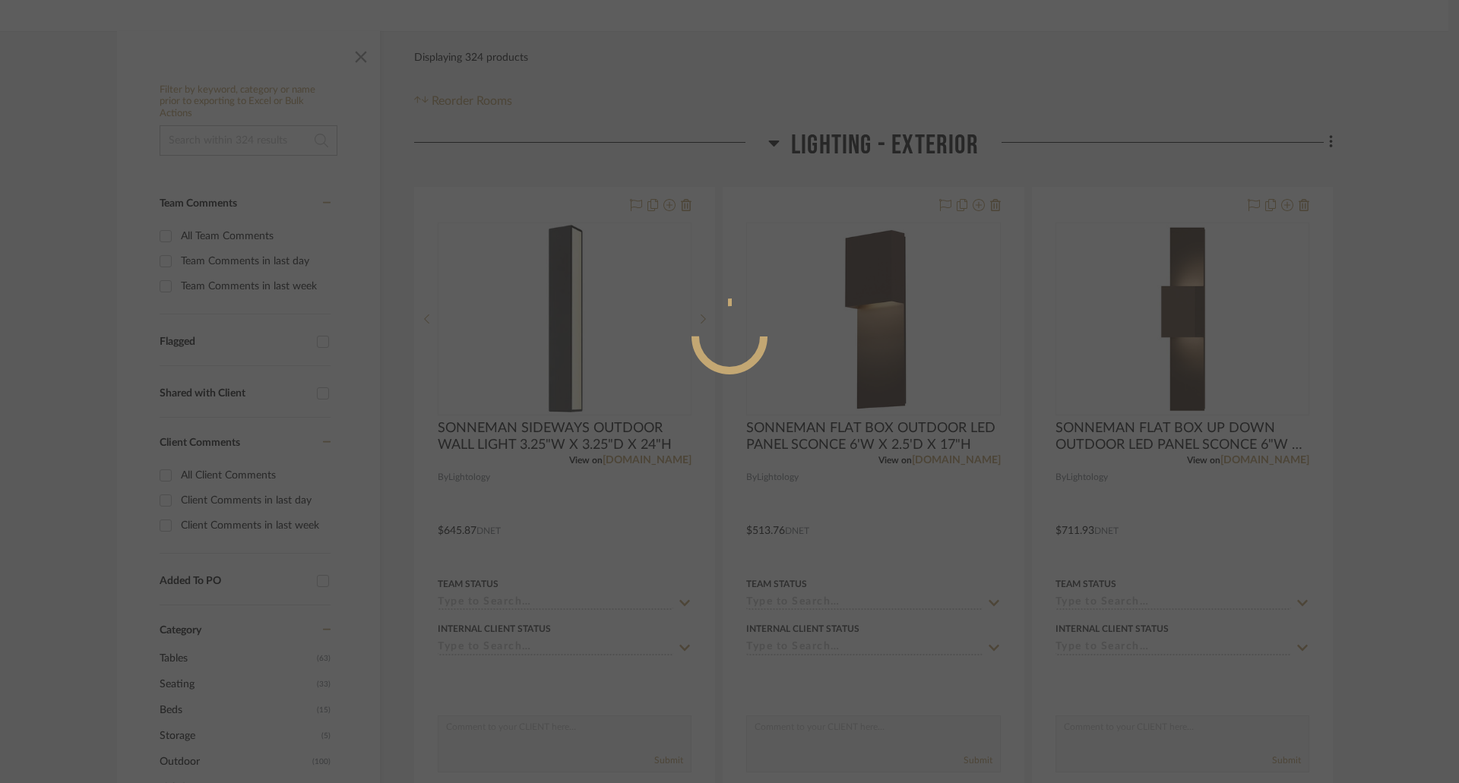
click at [1265, 457] on div at bounding box center [729, 391] width 1459 height 783
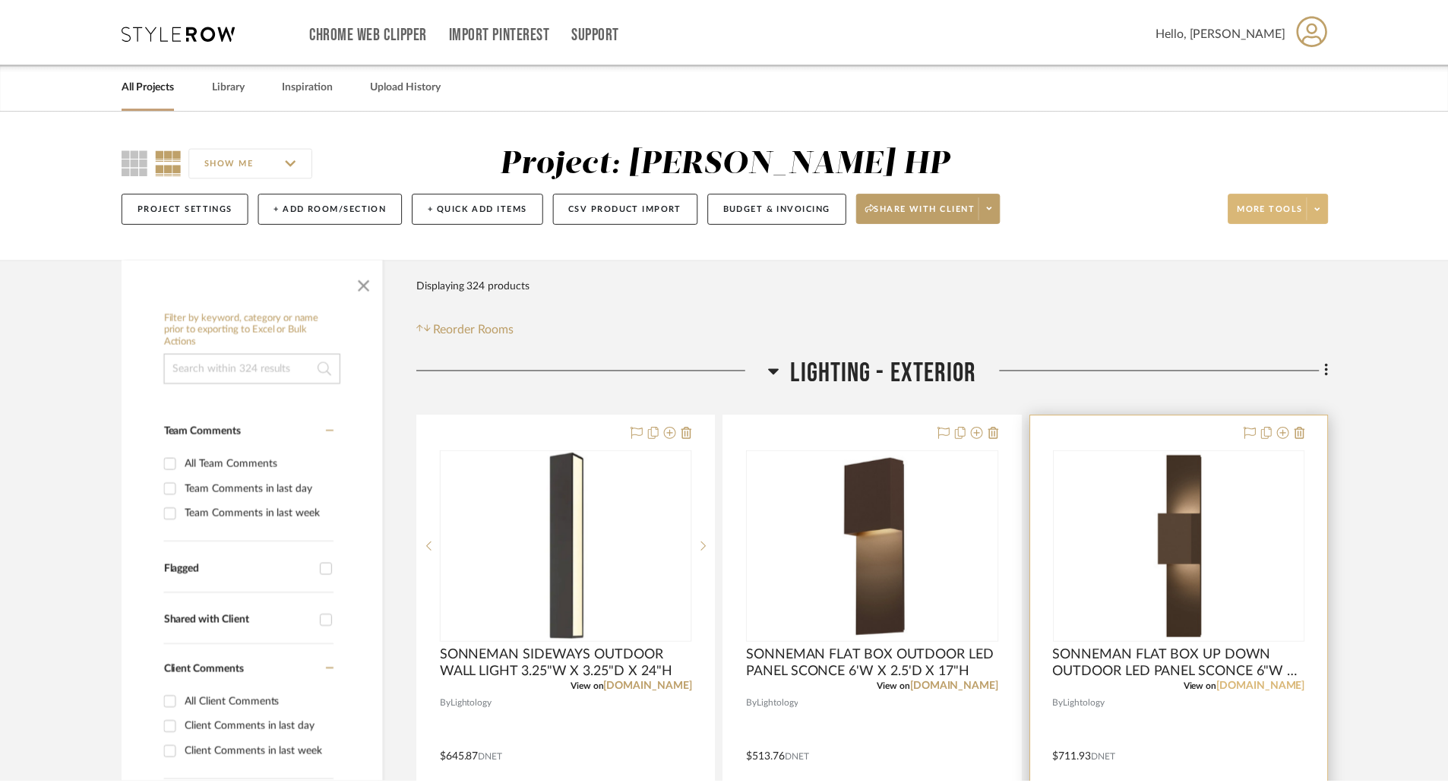
scroll to position [228, 0]
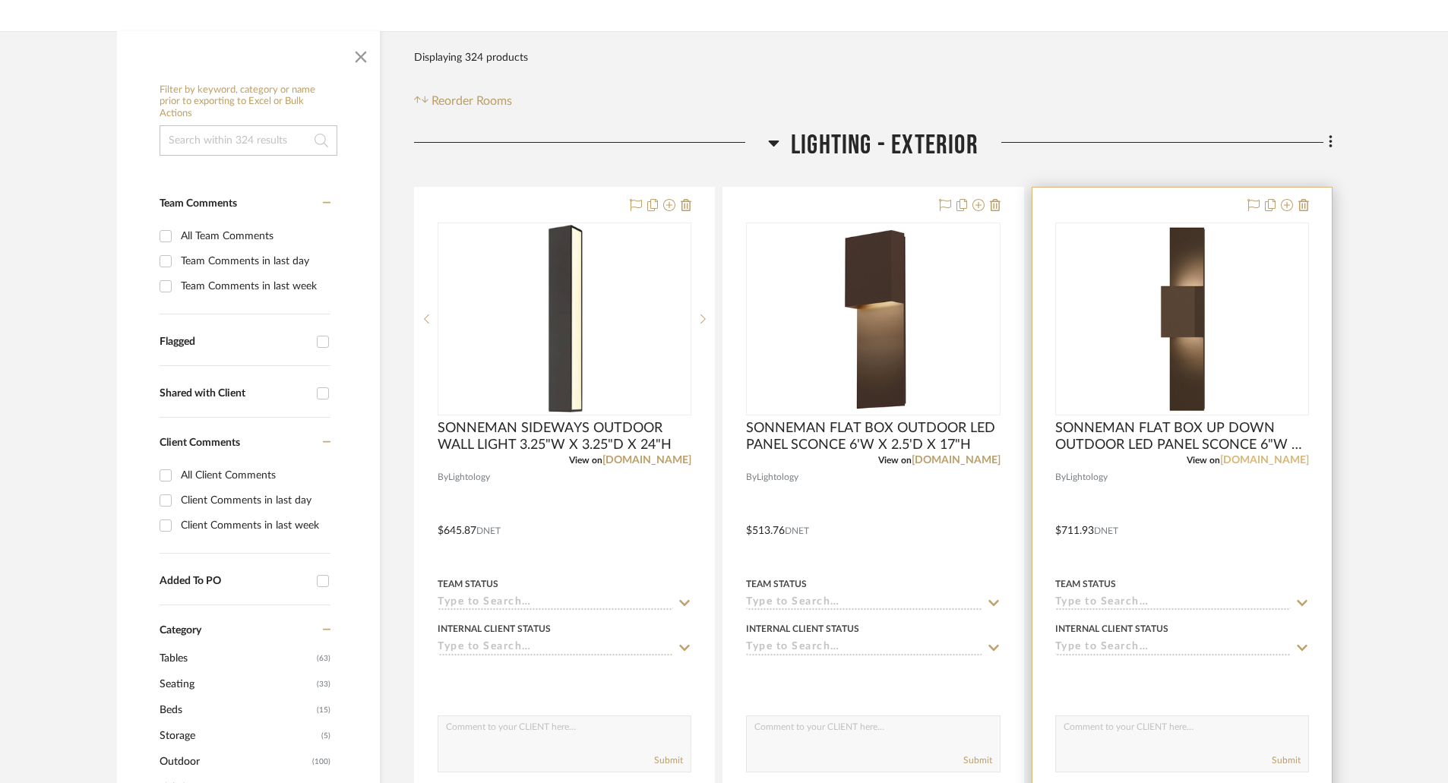
click at [1266, 460] on link "[DOMAIN_NAME]" at bounding box center [1264, 460] width 89 height 11
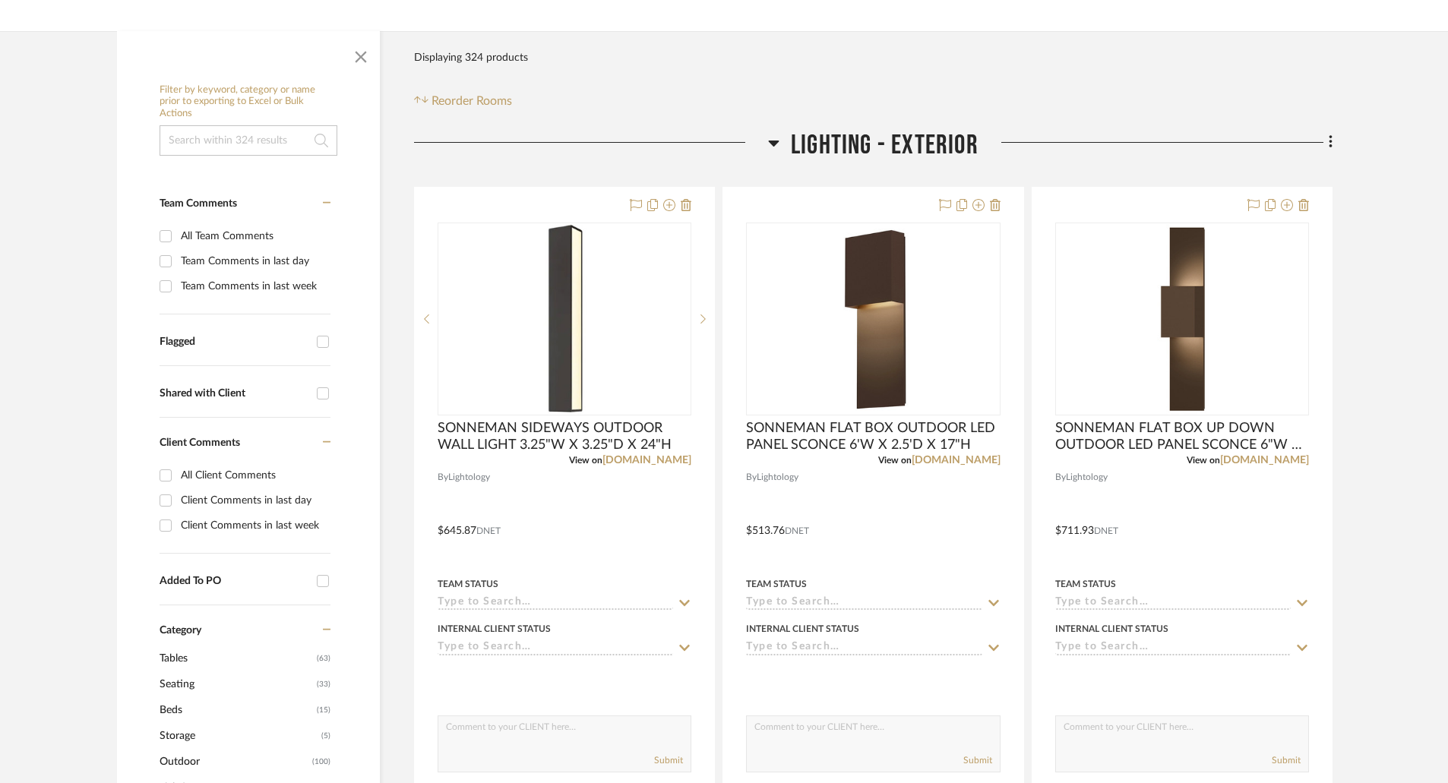
scroll to position [0, 0]
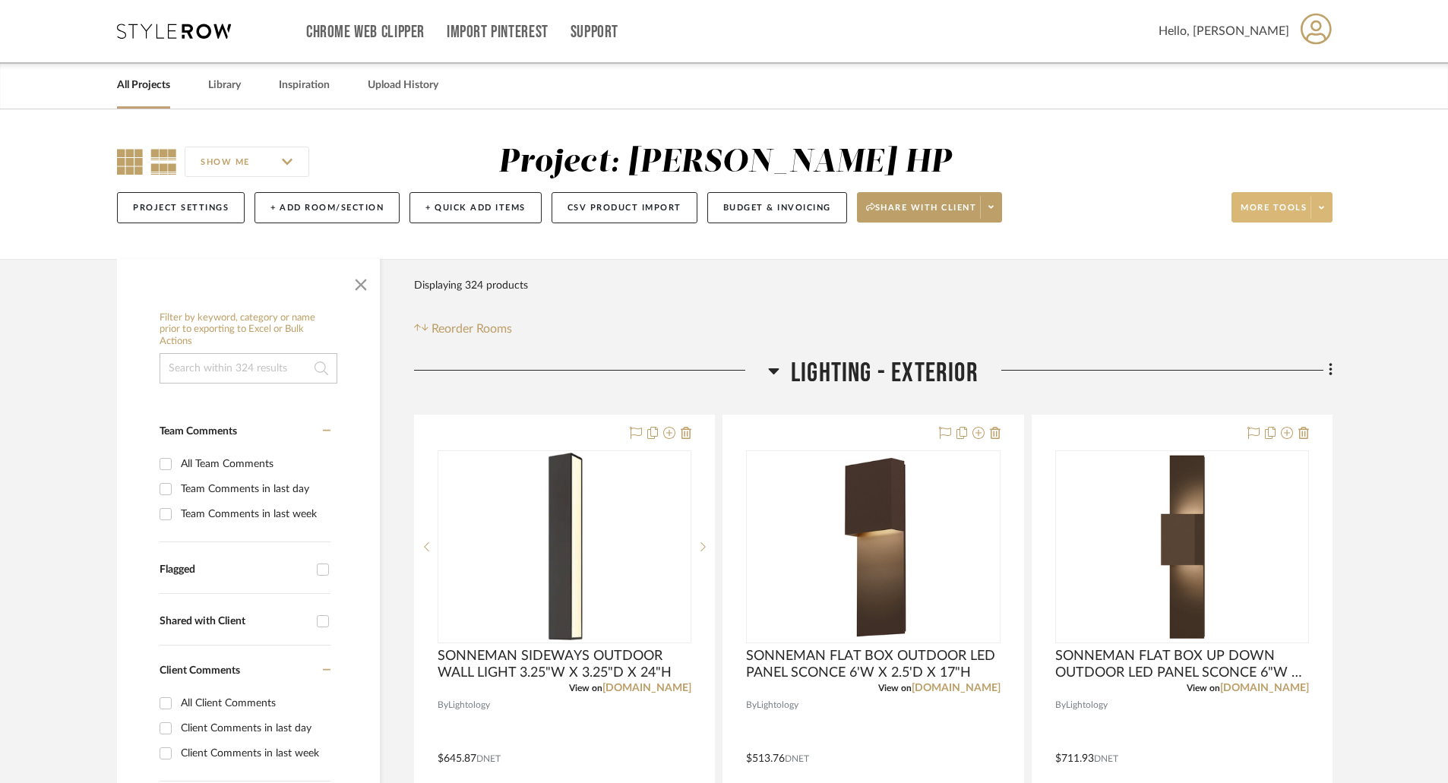
click at [134, 159] on icon at bounding box center [130, 162] width 26 height 26
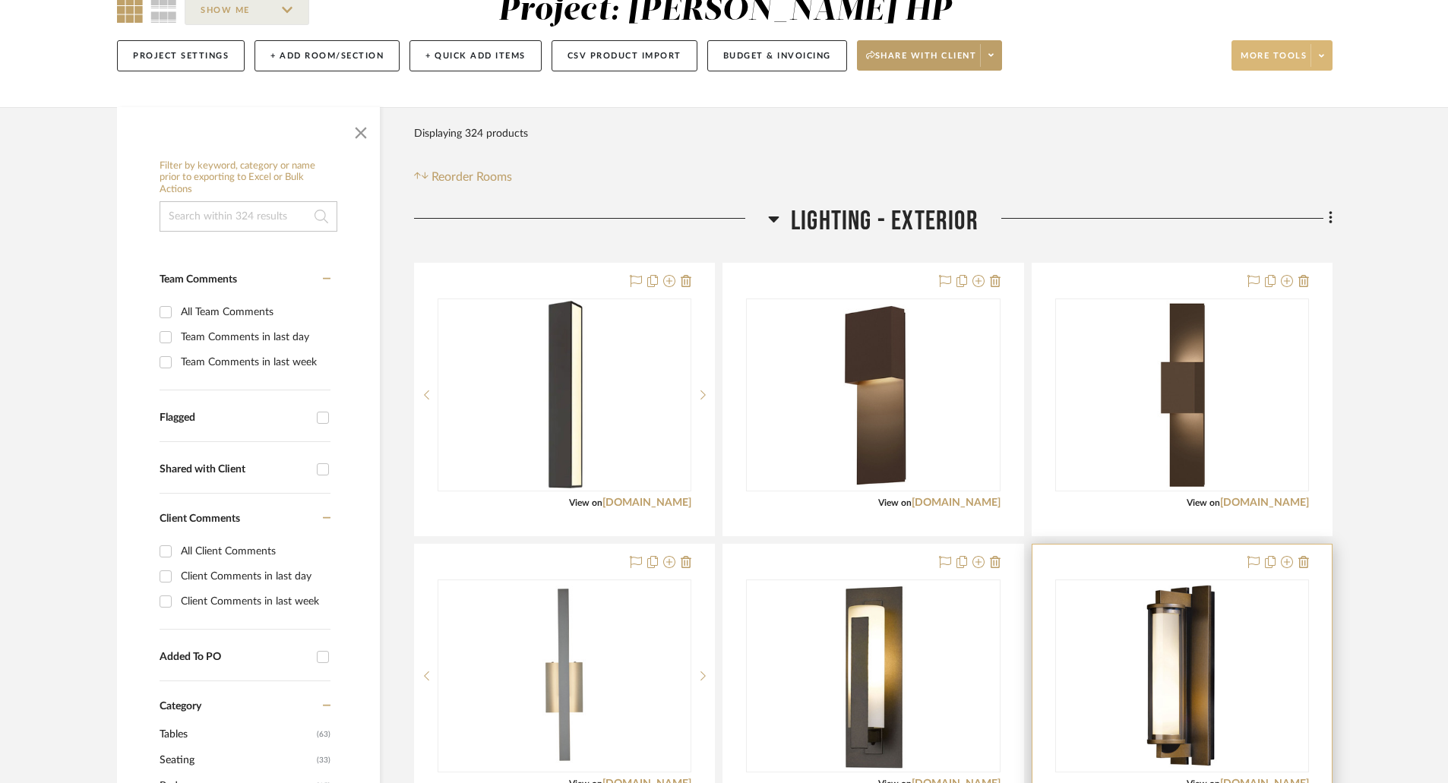
scroll to position [380, 0]
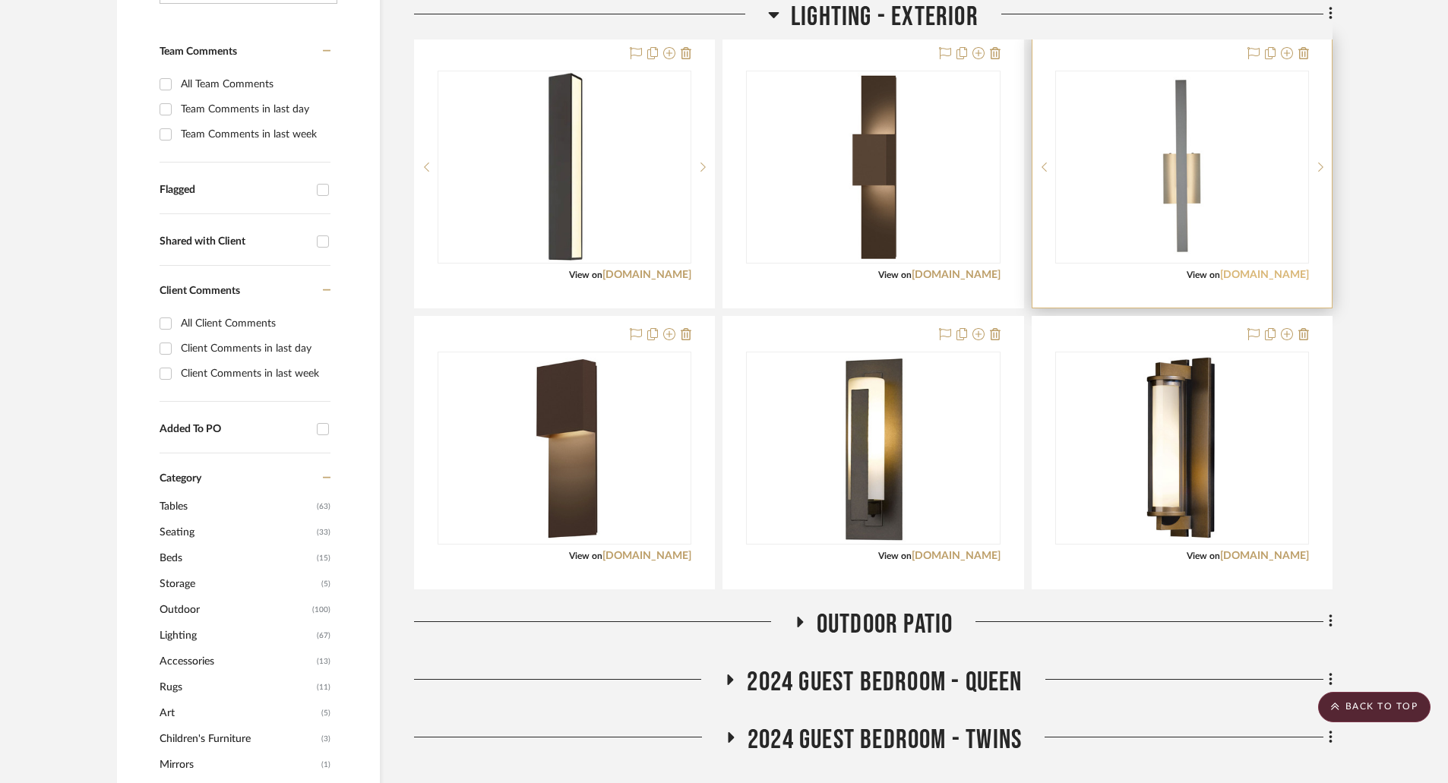
click at [1274, 270] on link "[DOMAIN_NAME]" at bounding box center [1264, 275] width 89 height 11
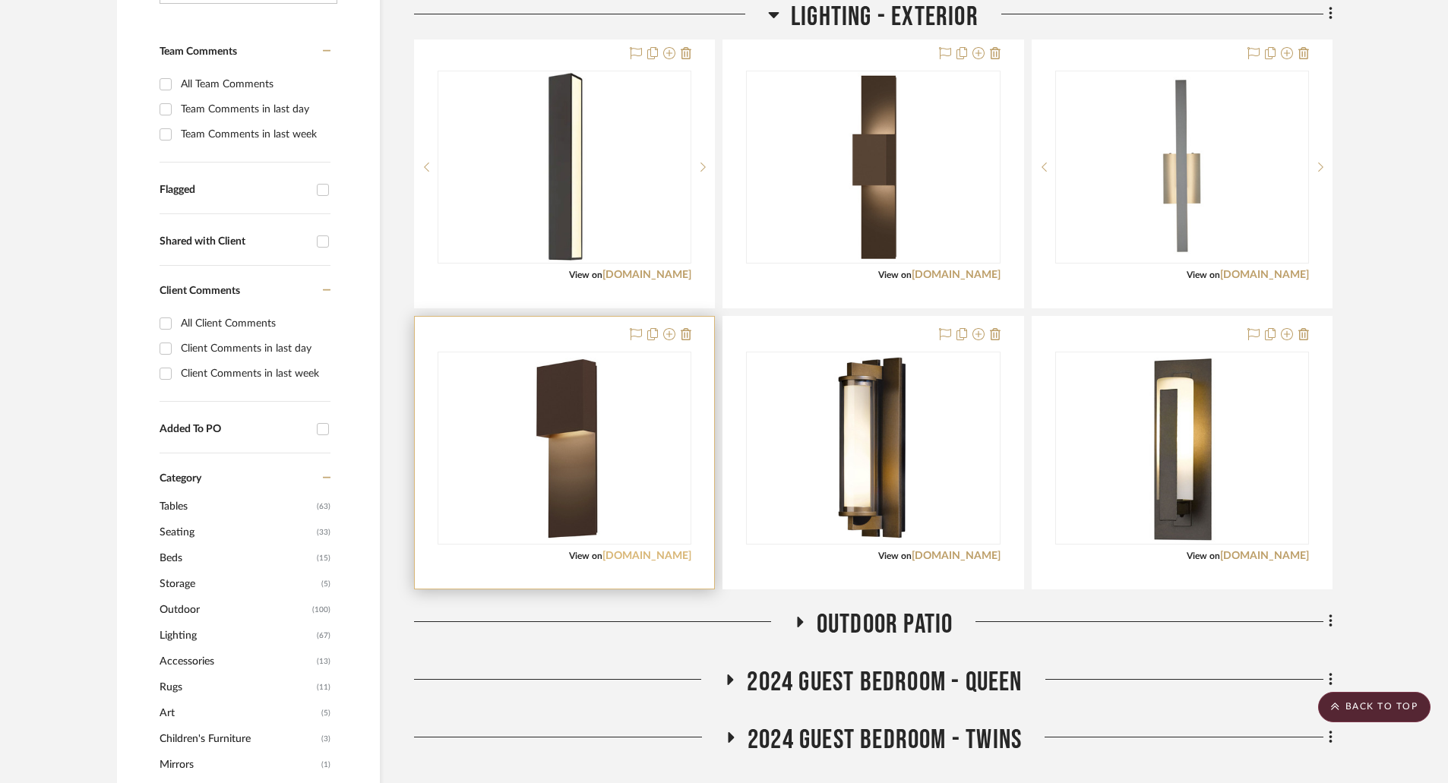
click at [675, 558] on link "[DOMAIN_NAME]" at bounding box center [646, 556] width 89 height 11
click at [635, 413] on div "0" at bounding box center [564, 448] width 252 height 191
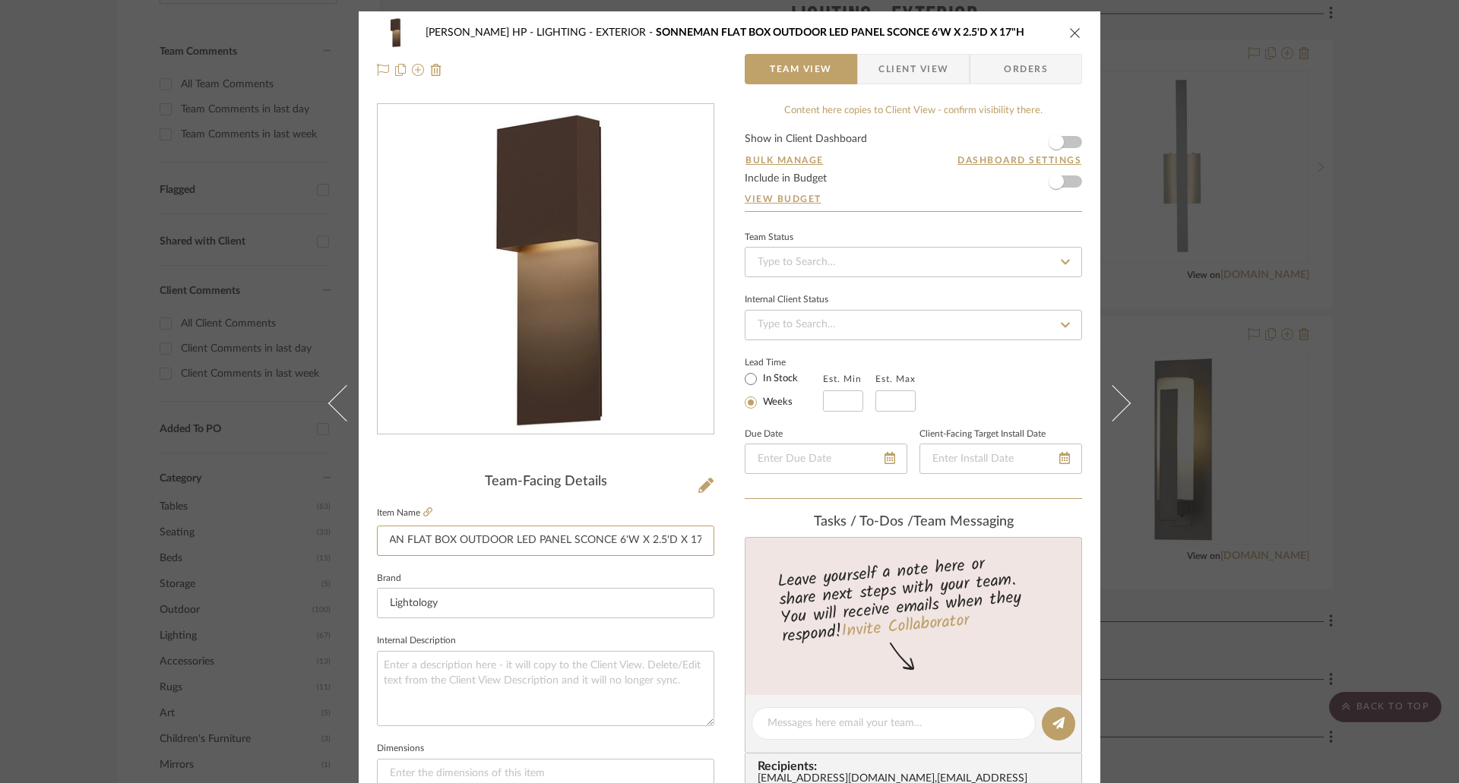
scroll to position [0, 59]
drag, startPoint x: 630, startPoint y: 536, endPoint x: 713, endPoint y: 536, distance: 82.8
click at [713, 536] on div "Walder HP LIGHTING - EXTERIOR SONNEMAN FLAT BOX OUTDOOR LED PANEL SCONCE 6'W X …" at bounding box center [730, 712] width 742 height 1403
click at [612, 535] on input "SONNEMAN FLAT BOX OUTDOOR LED PANEL SCONCE 6'W X 2.5'D X 17"H" at bounding box center [545, 541] width 337 height 30
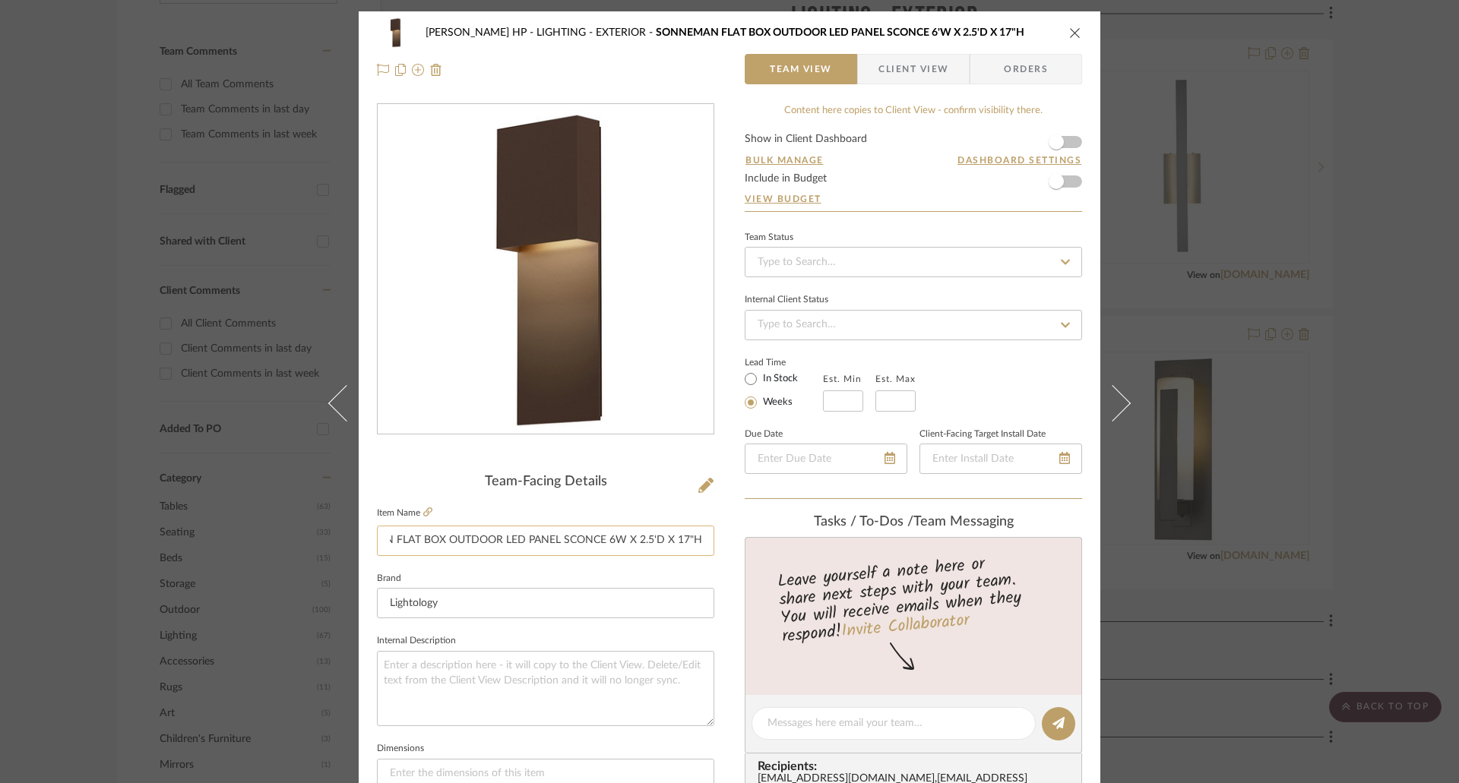
scroll to position [0, 56]
drag, startPoint x: 657, startPoint y: 536, endPoint x: 702, endPoint y: 533, distance: 44.9
click at [660, 536] on input "SONNEMAN FLAT BOX OUTDOOR LED PANEL SCONCE 6"W X 2.5'D X 17"H" at bounding box center [545, 541] width 337 height 30
drag, startPoint x: 685, startPoint y: 536, endPoint x: 727, endPoint y: 536, distance: 41.8
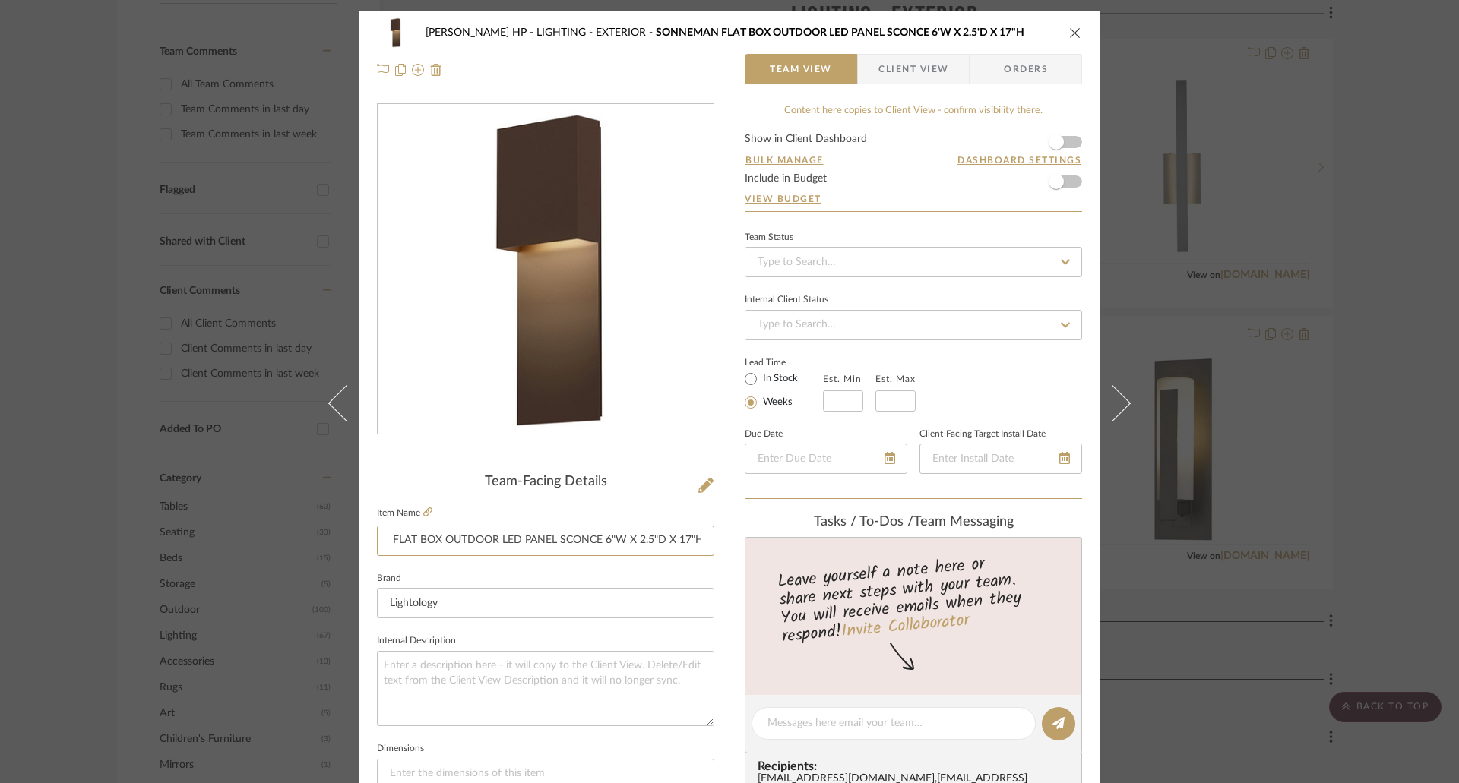
click at [727, 536] on div "Walder HP LIGHTING - EXTERIOR SONNEMAN FLAT BOX OUTDOOR LED PANEL SCONCE 6'W X …" at bounding box center [730, 712] width 742 height 1403
type input "SONNEMAN FLAT BOX OUTDOOR LED PANEL SCONCE 6"W X 2.5"D X 17"H"
click at [1069, 35] on icon "close" at bounding box center [1075, 33] width 12 height 12
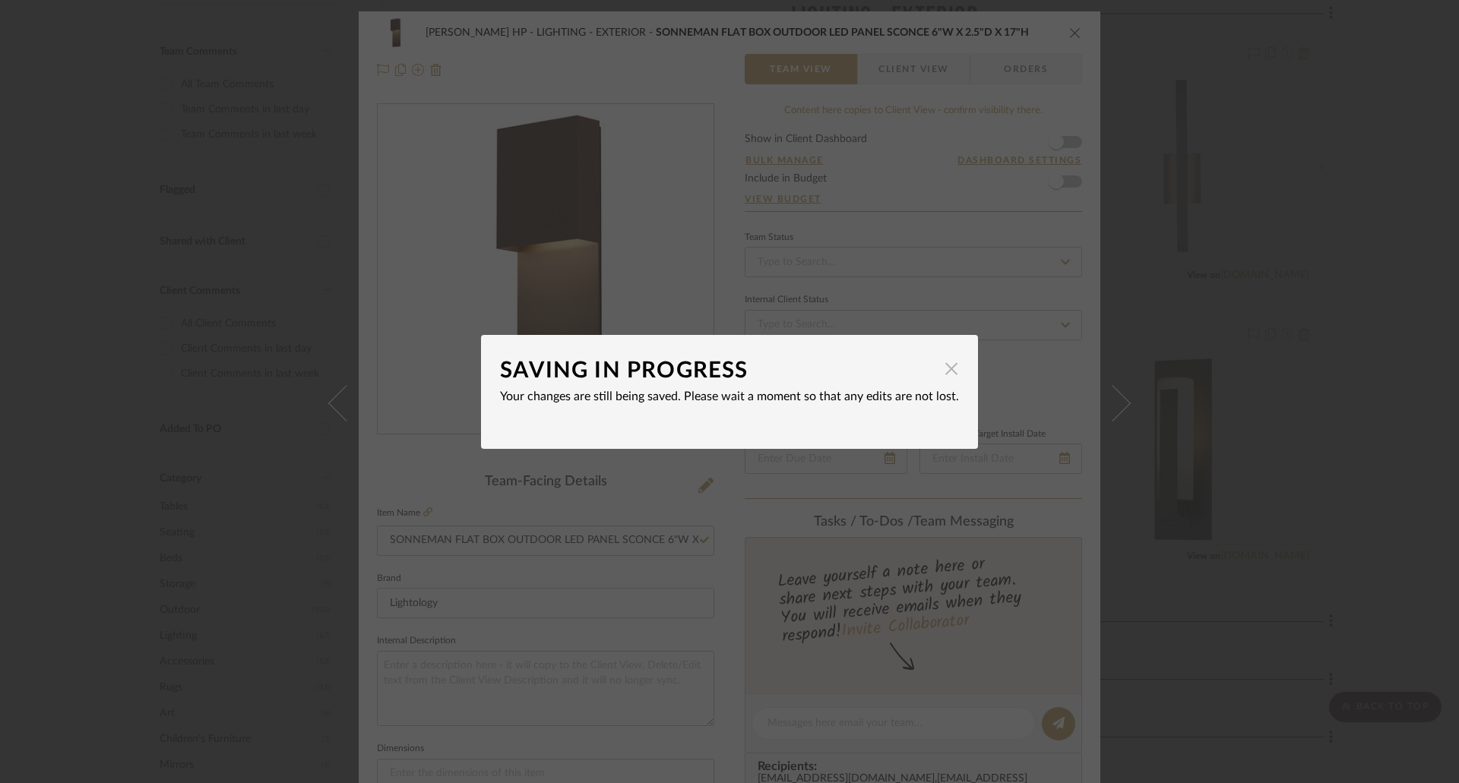
click at [938, 368] on span "button" at bounding box center [951, 369] width 30 height 30
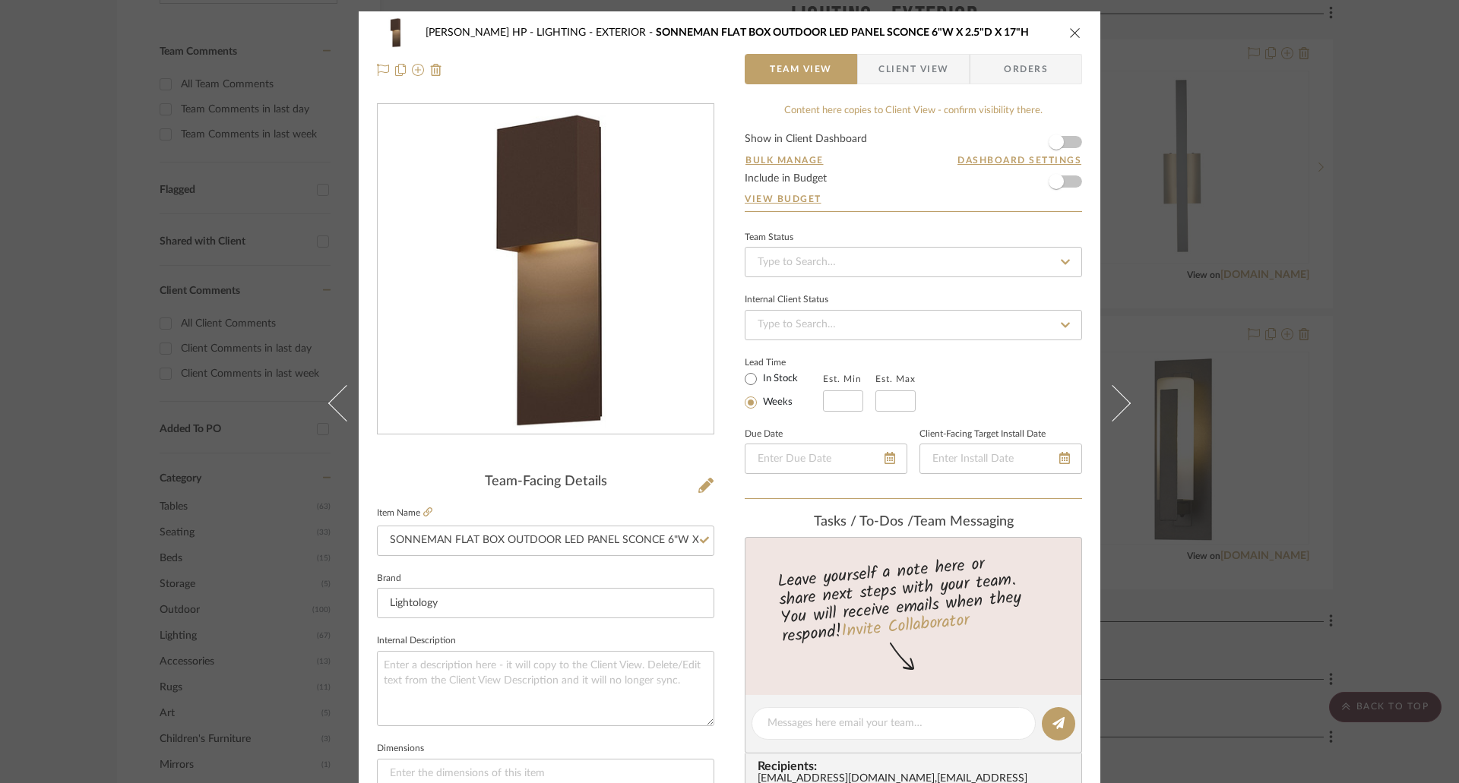
click at [1072, 36] on icon "close" at bounding box center [1075, 33] width 12 height 12
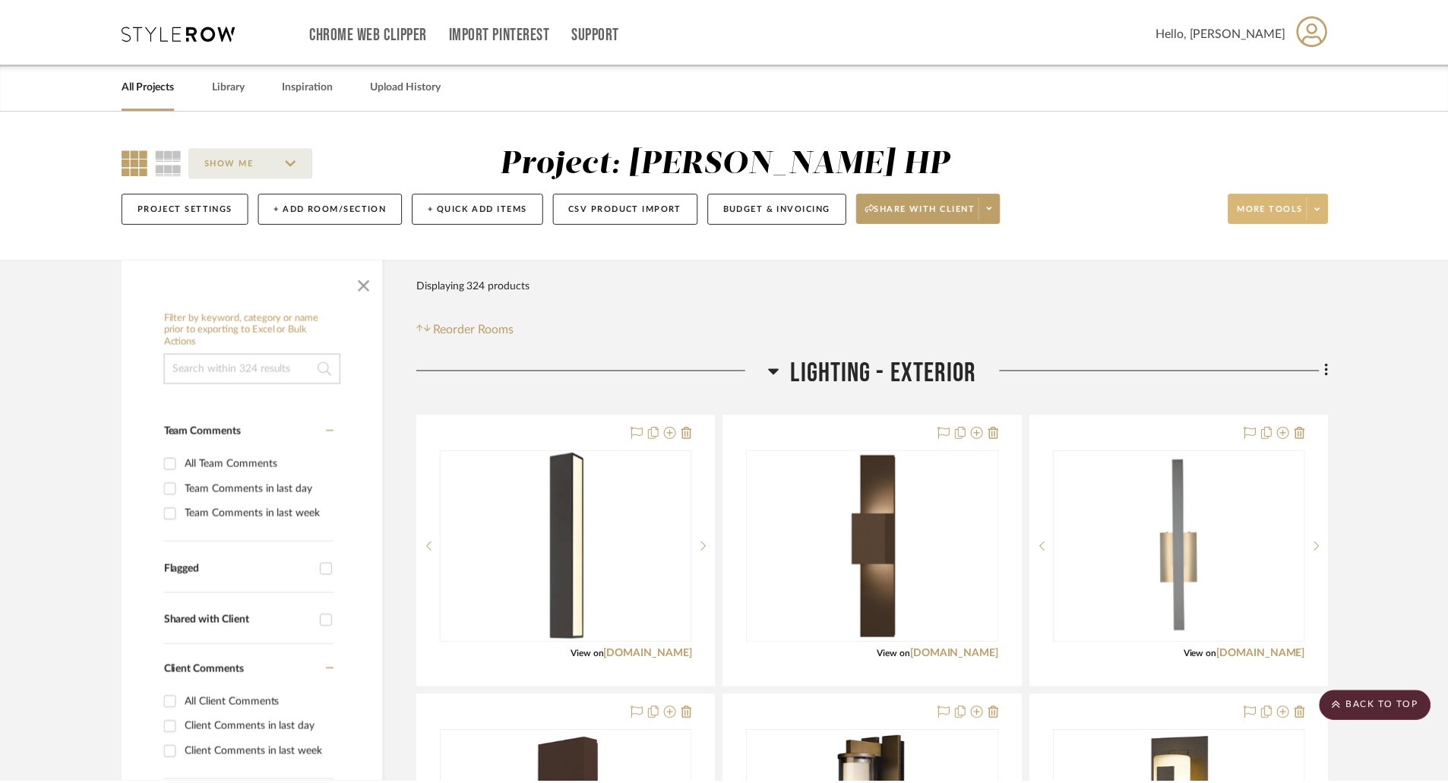
scroll to position [380, 0]
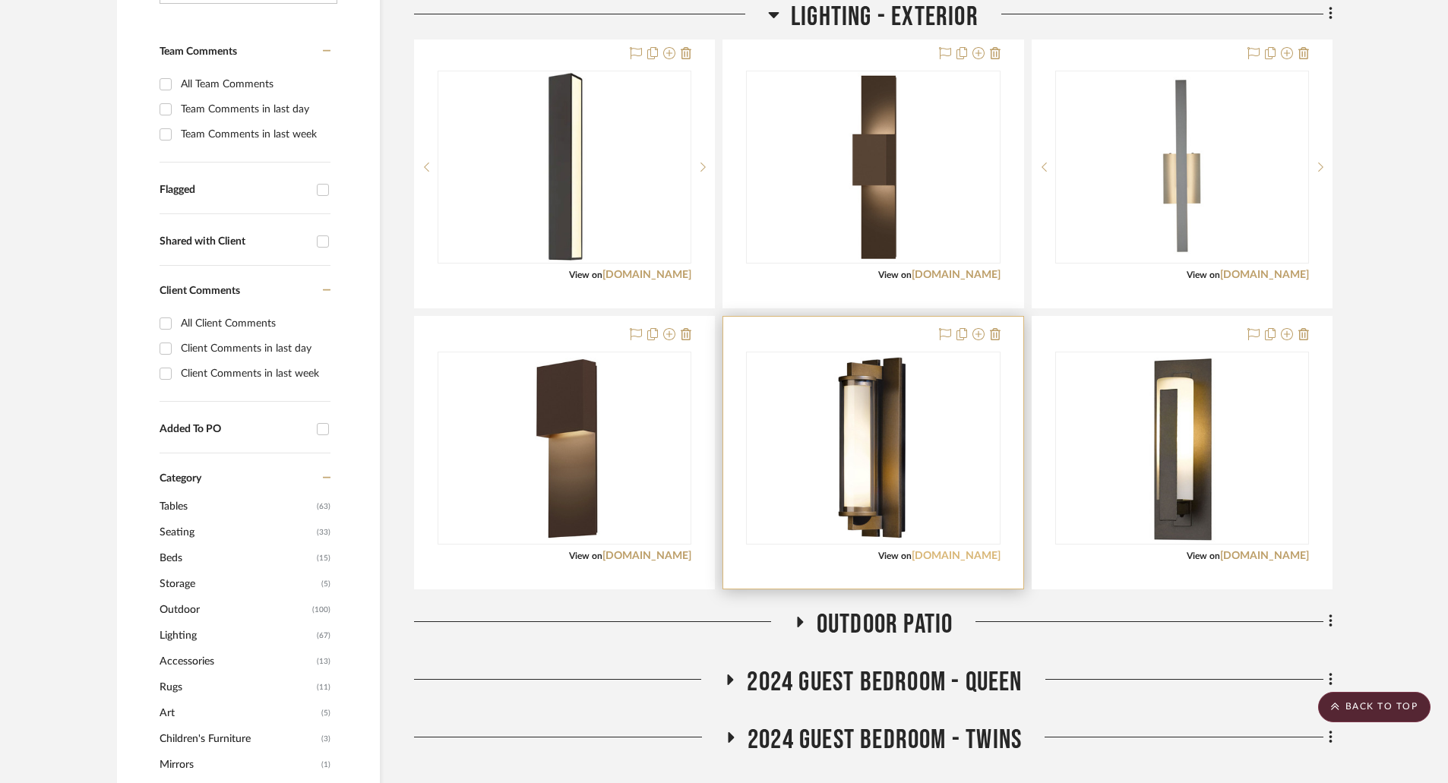
click at [944, 555] on link "[DOMAIN_NAME]" at bounding box center [956, 556] width 89 height 11
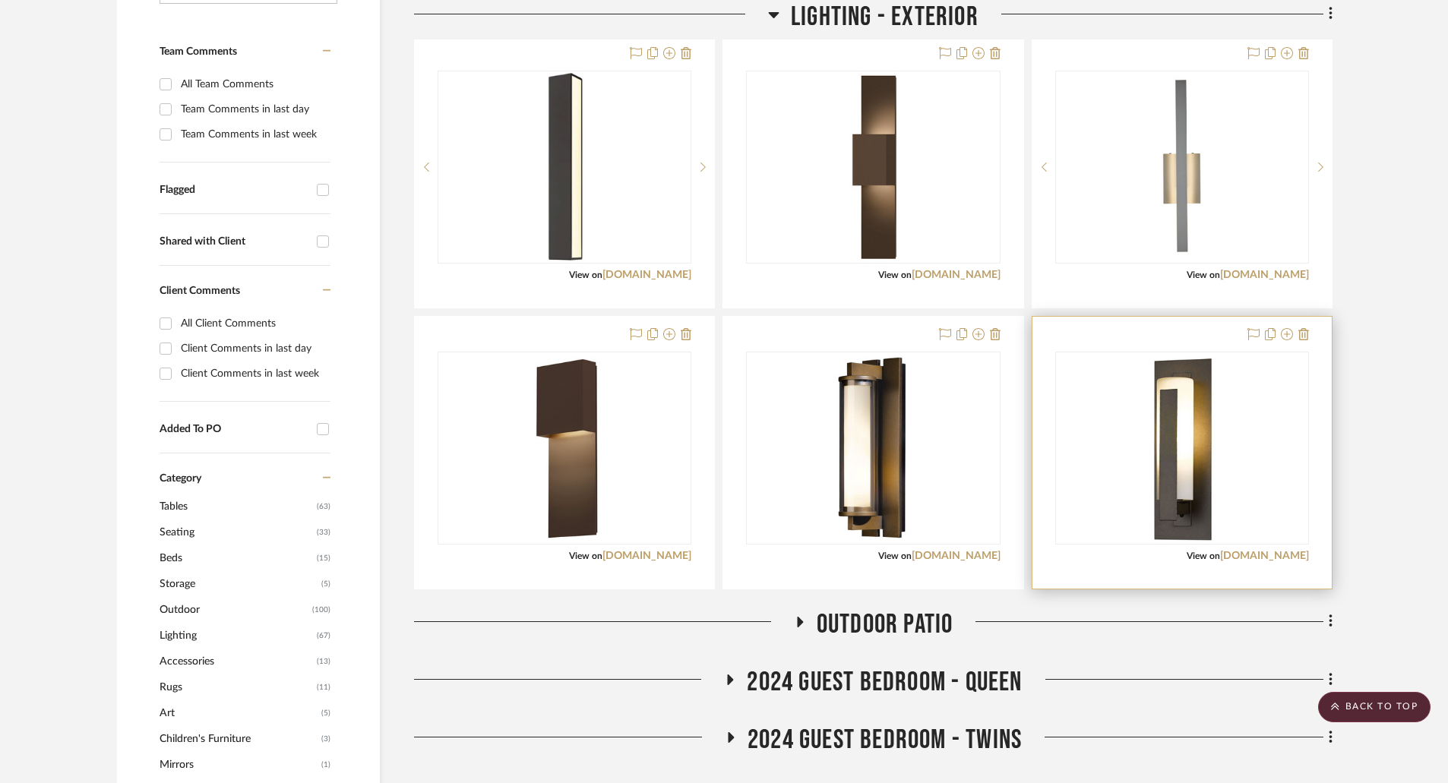
click at [1260, 549] on div "View on lightology.com" at bounding box center [1182, 556] width 254 height 14
click at [1266, 558] on link "[DOMAIN_NAME]" at bounding box center [1264, 556] width 89 height 11
click at [1207, 536] on img "0" at bounding box center [1182, 448] width 73 height 190
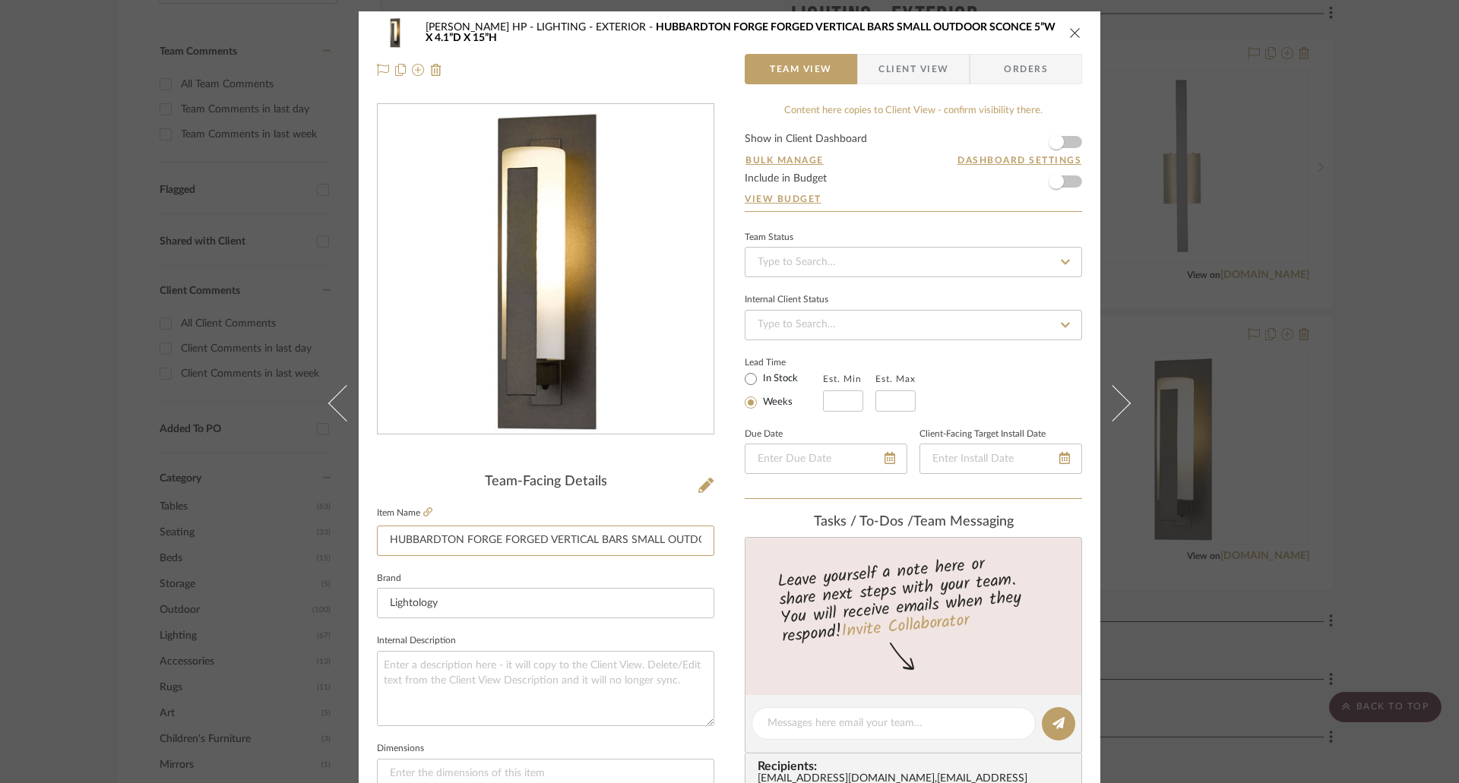
scroll to position [0, 164]
drag, startPoint x: 386, startPoint y: 539, endPoint x: 780, endPoint y: 545, distance: 394.4
click at [780, 545] on div "Walder HP LIGHTING - EXTERIOR HUBBARDTON FORGE FORGED VERTICAL BARS SMALL OUTDO…" at bounding box center [730, 712] width 742 height 1403
click at [1069, 35] on icon "close" at bounding box center [1075, 33] width 12 height 12
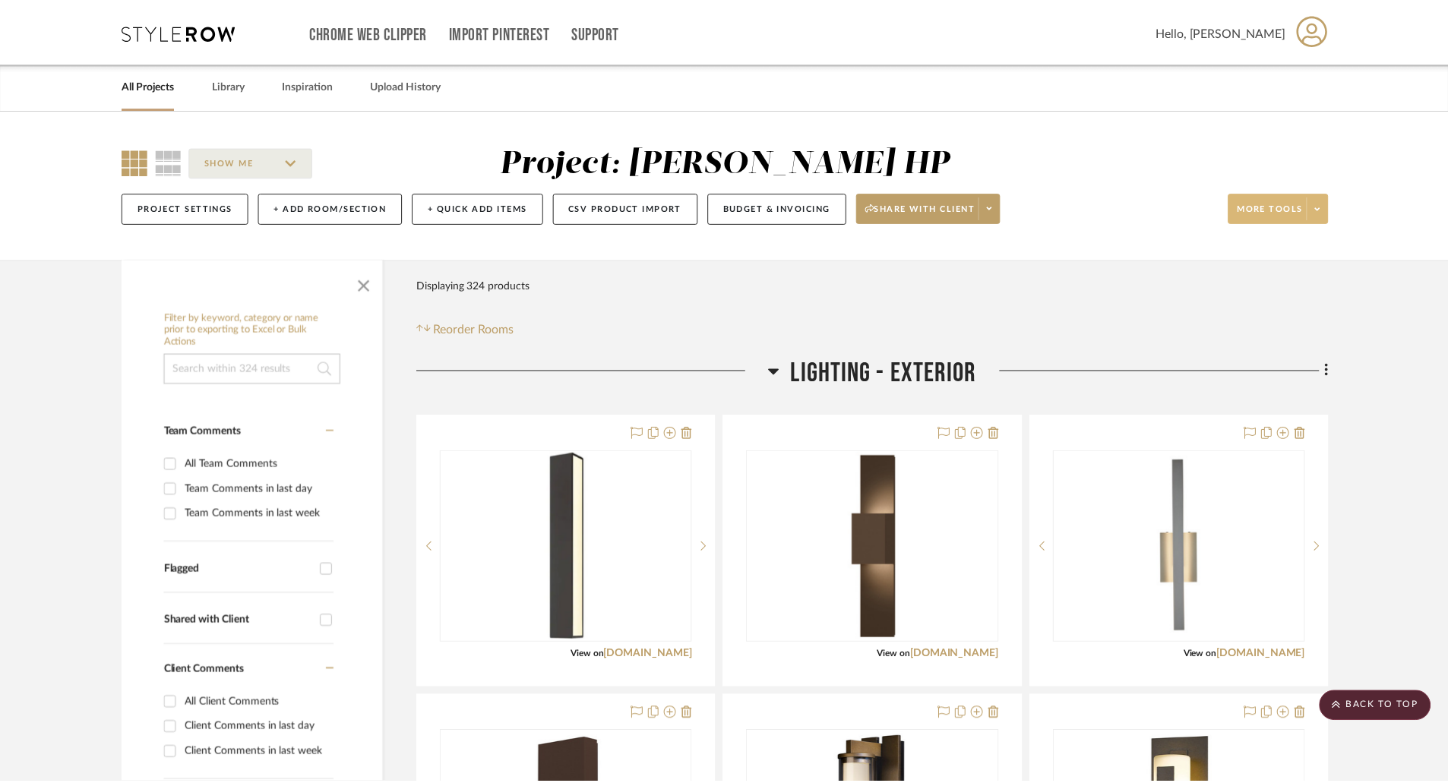
scroll to position [380, 0]
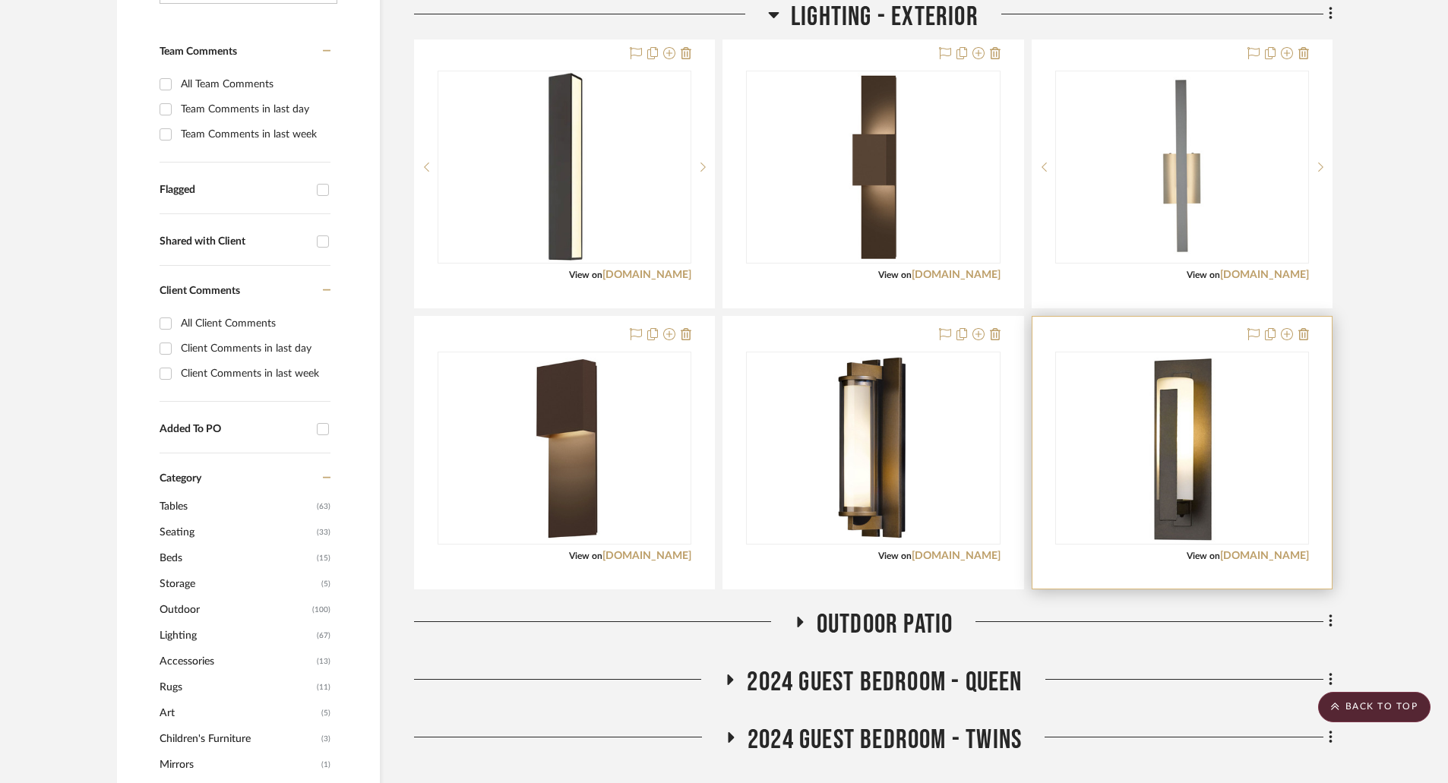
click at [1269, 563] on div at bounding box center [1181, 453] width 299 height 272
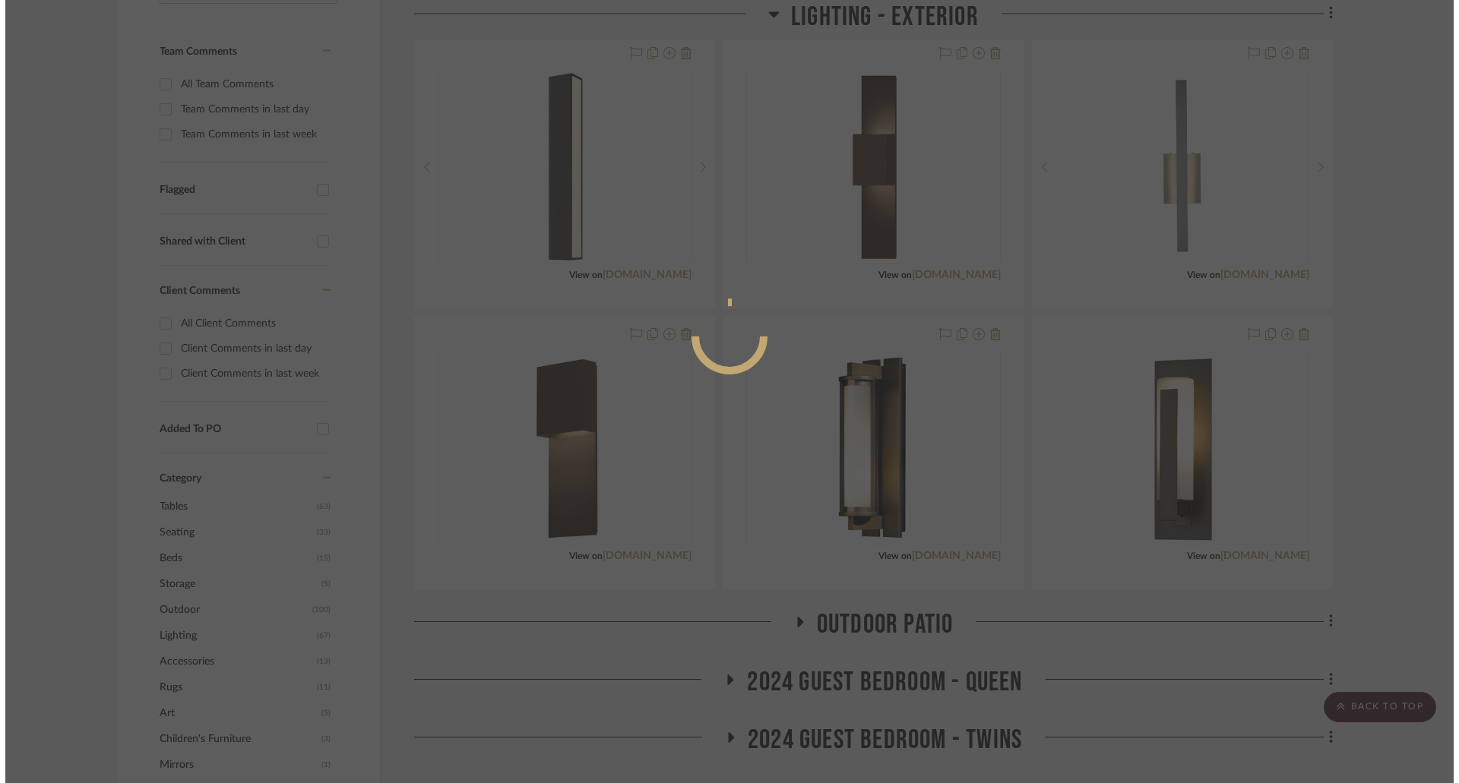
scroll to position [0, 0]
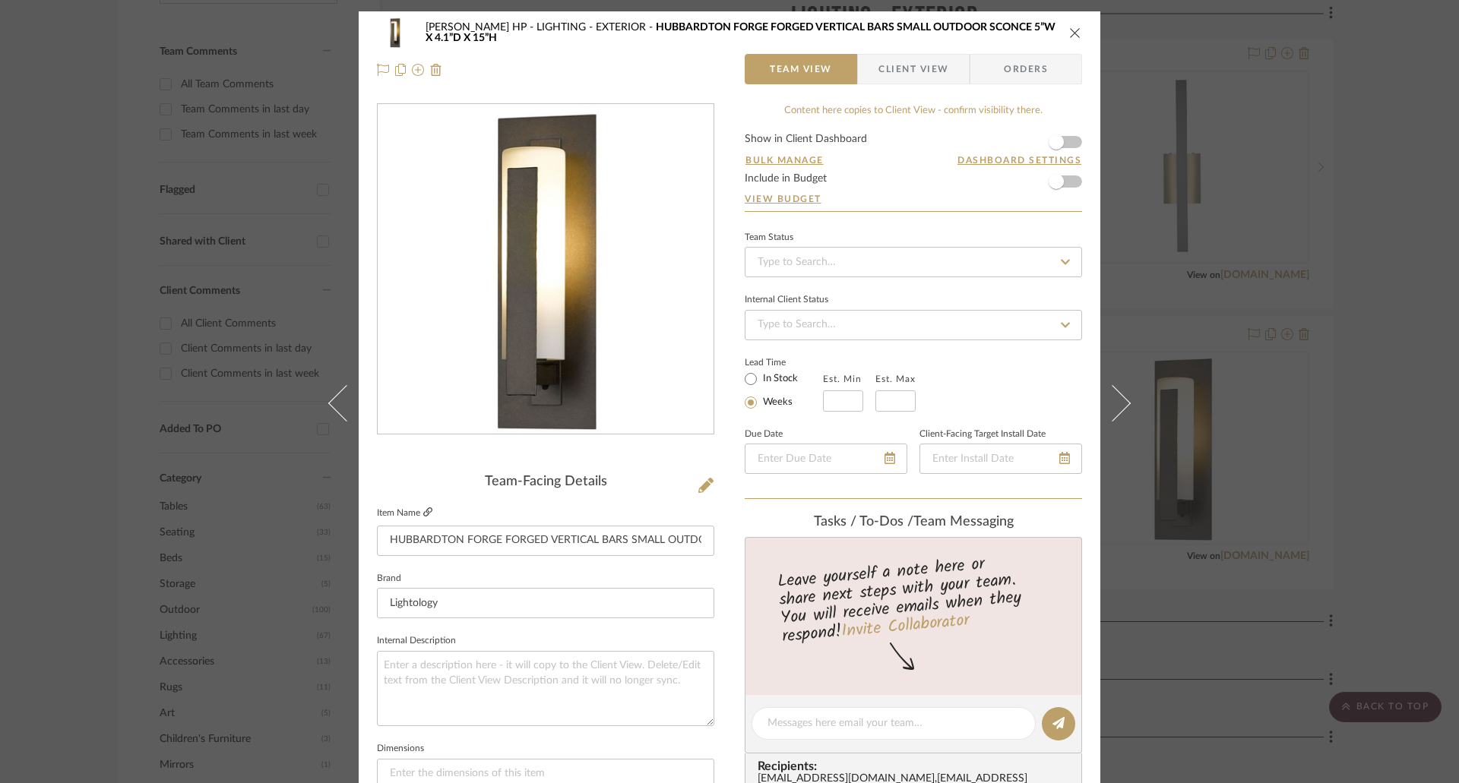
click at [425, 516] on icon at bounding box center [427, 512] width 9 height 9
